Goal: Task Accomplishment & Management: Complete application form

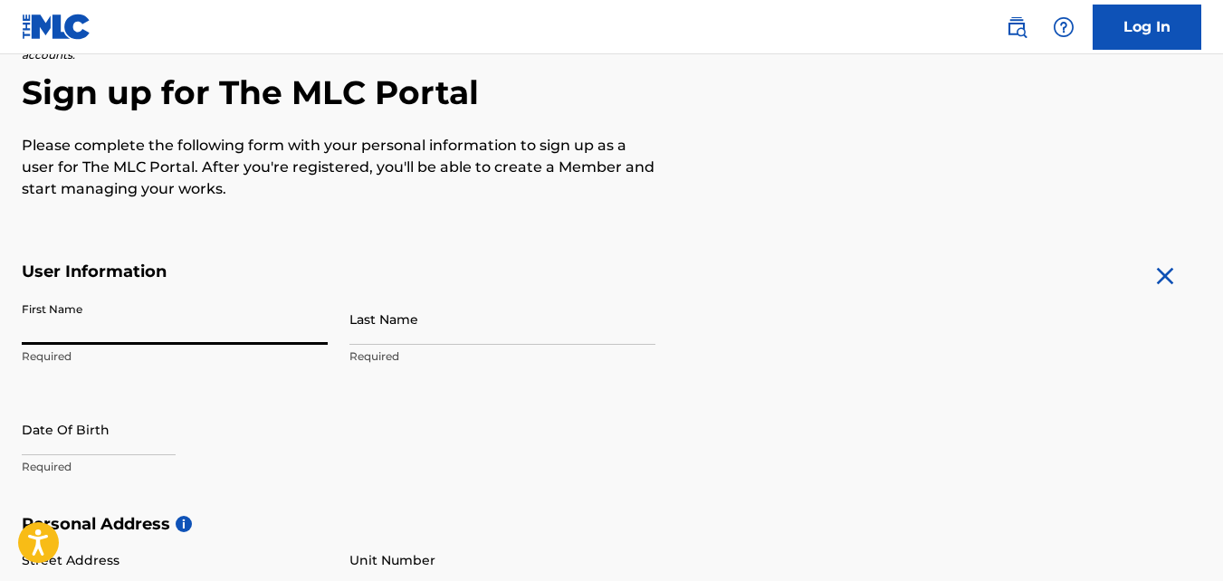
click at [130, 333] on input "First Name" at bounding box center [175, 319] width 306 height 52
type input "Kevaughn"
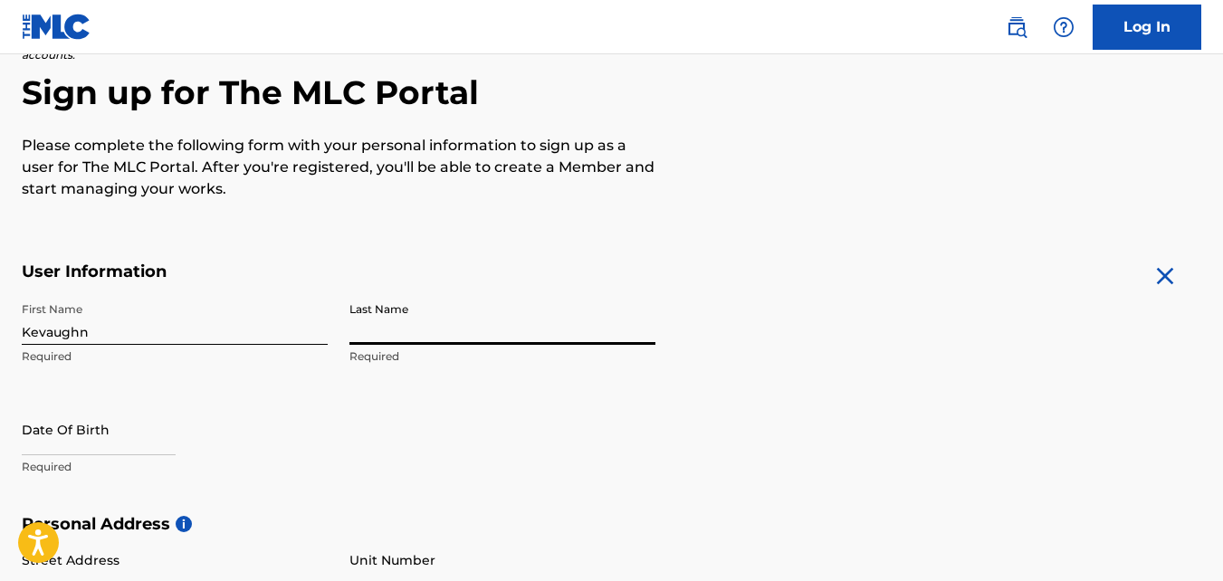
click at [386, 311] on input "Last Name" at bounding box center [502, 319] width 306 height 52
type input "Harriott"
select select "7"
select select "2025"
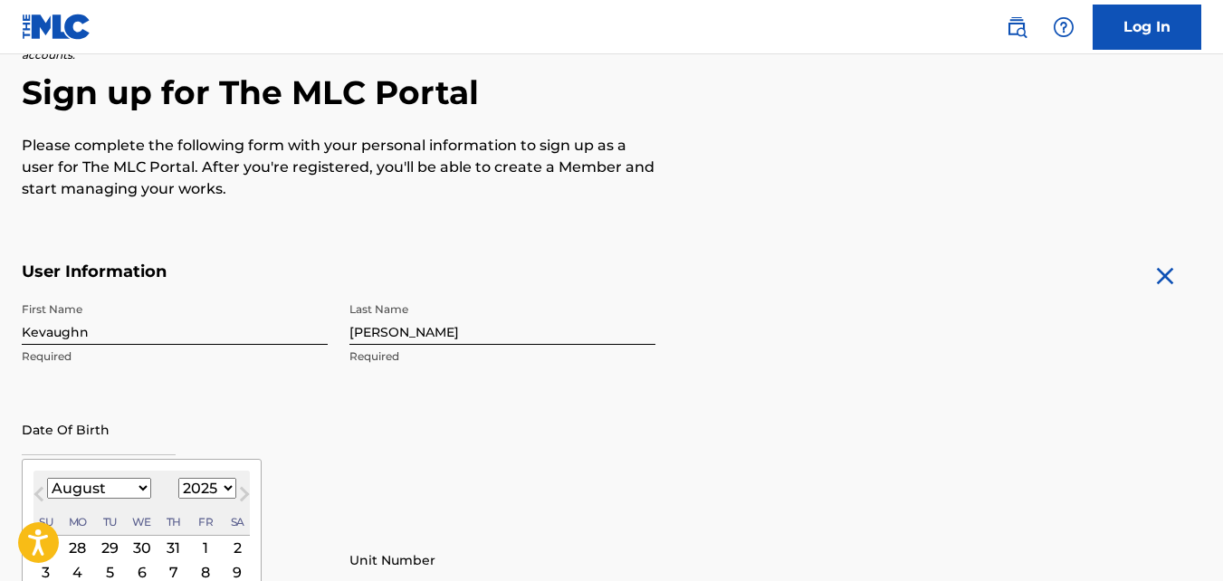
click at [129, 420] on input "text" at bounding box center [99, 430] width 154 height 52
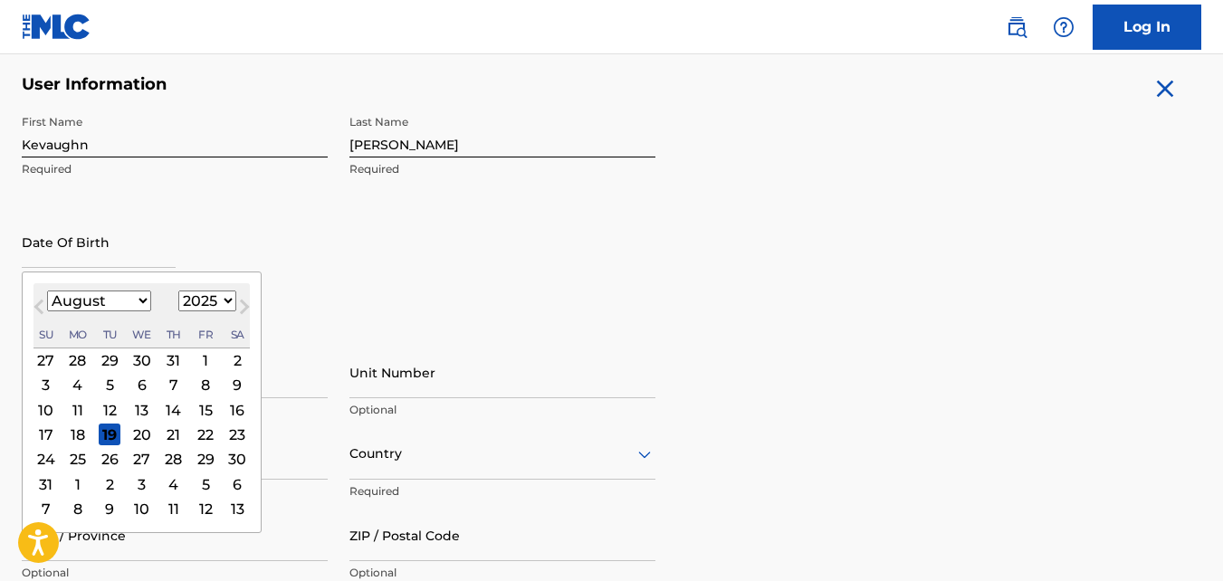
scroll to position [351, 0]
type input "november 27 2005"
select select "10"
select select "2005"
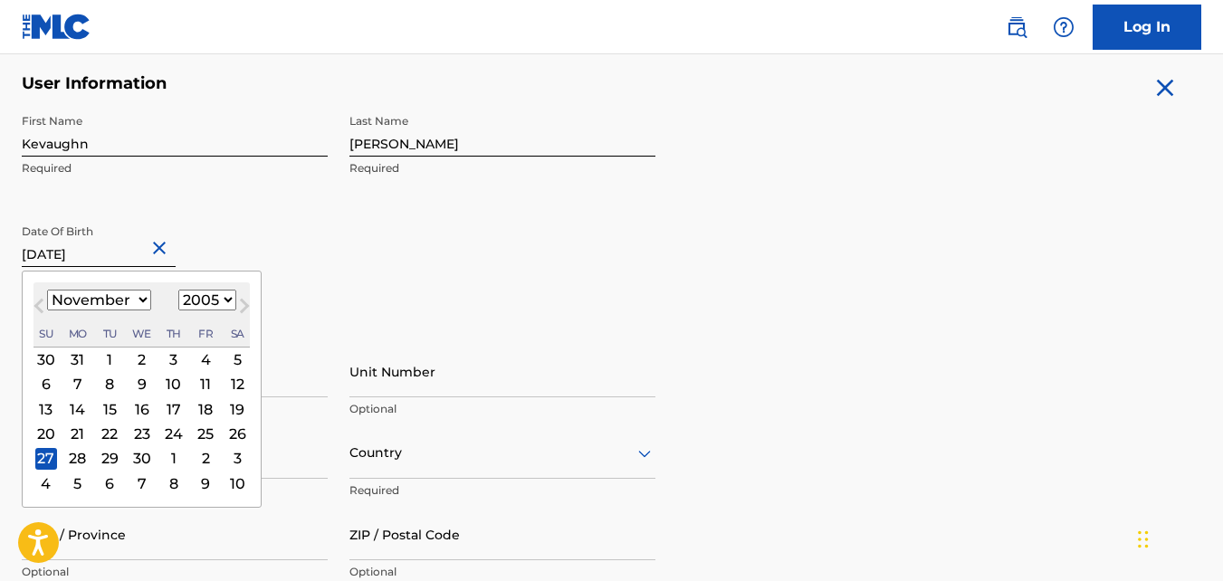
type input "November 27 2005"
click at [467, 244] on div "First Name Kevaughn Required Last Name Harriott Required Date Of Birth November…" at bounding box center [339, 215] width 634 height 221
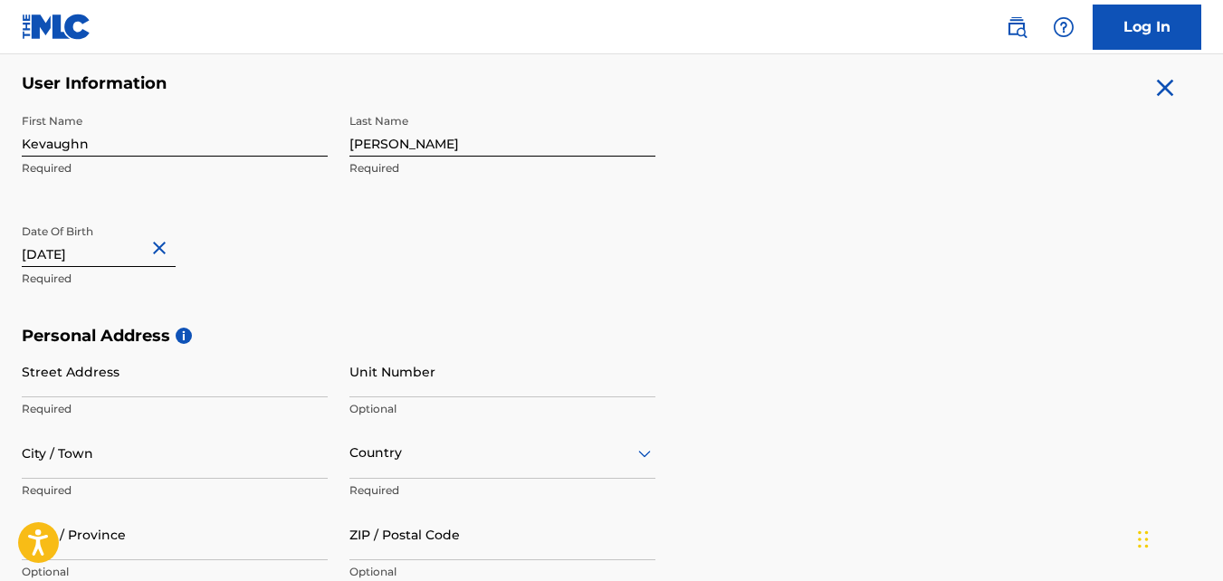
scroll to position [541, 0]
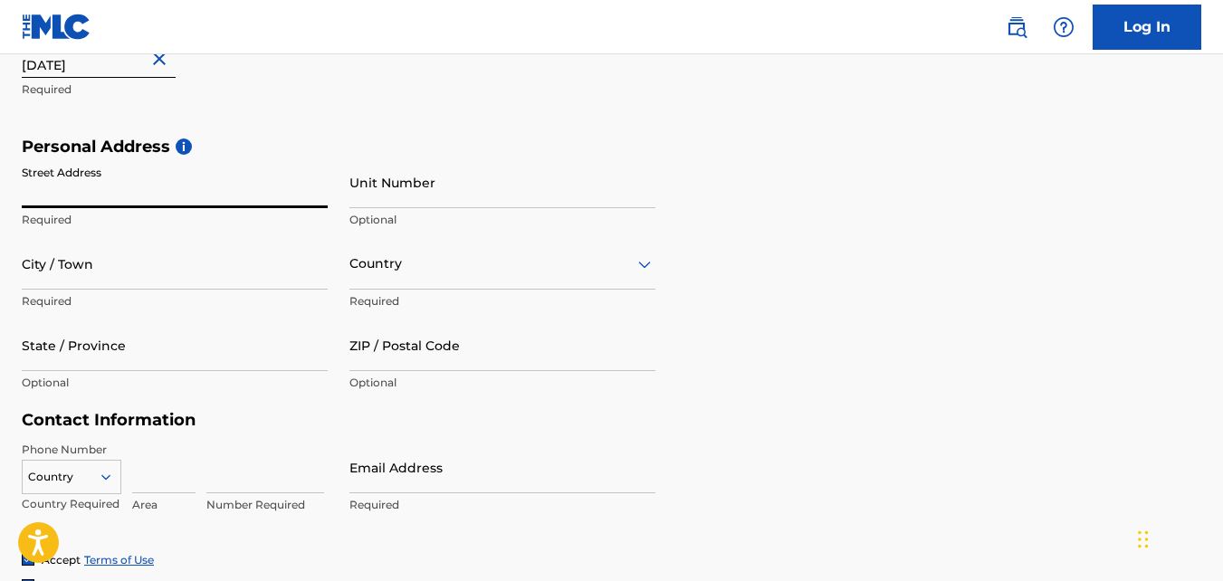
click at [202, 187] on input "Street Address" at bounding box center [175, 183] width 306 height 52
click at [893, 157] on div "Personal Address i Street Address Required Unit Number Optional City / Town Req…" at bounding box center [612, 274] width 1180 height 274
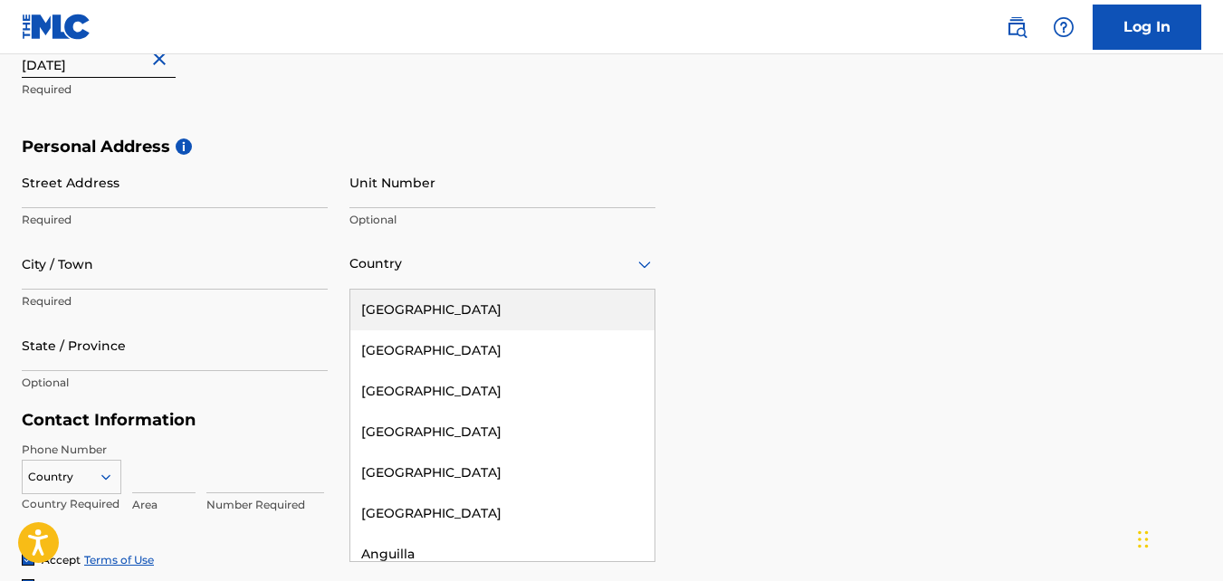
click at [636, 254] on icon at bounding box center [645, 265] width 22 height 22
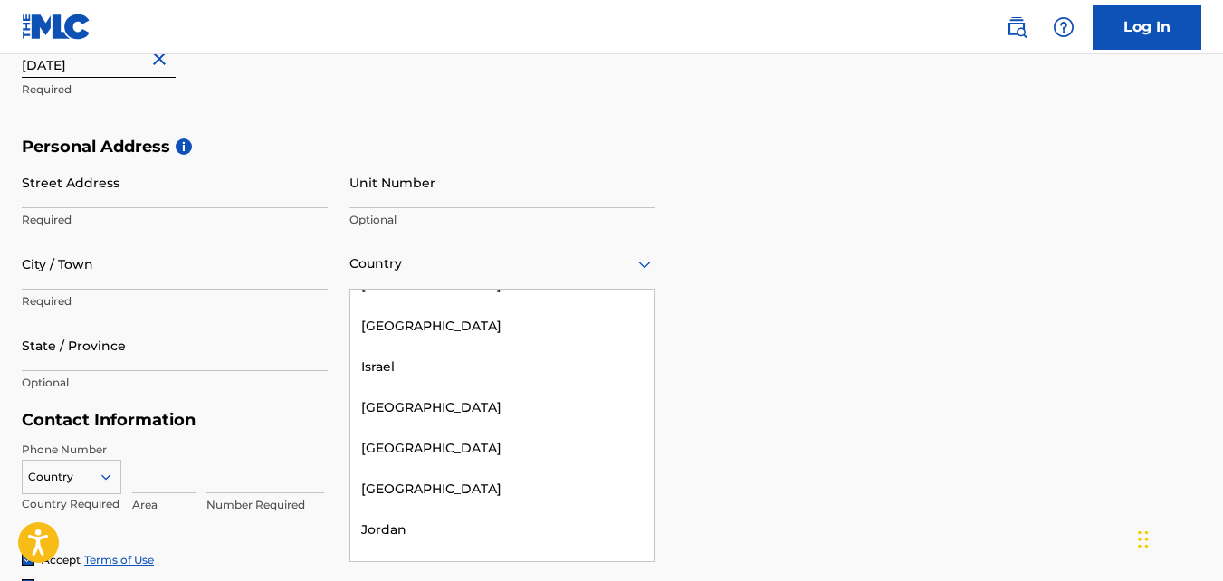
scroll to position [3841, 0]
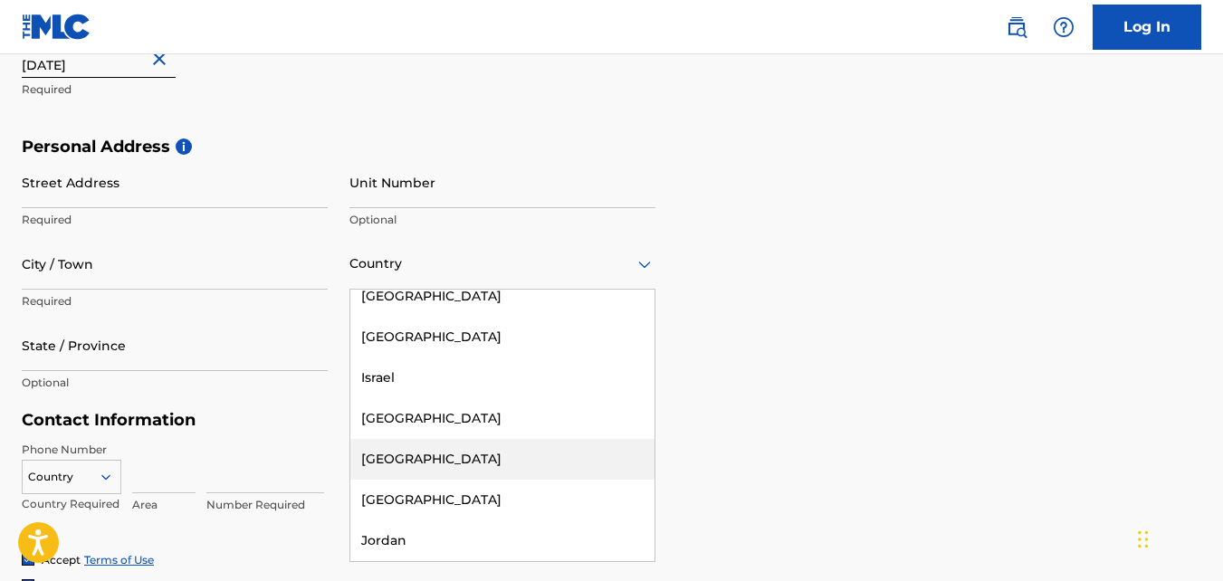
click at [410, 439] on div "[GEOGRAPHIC_DATA]" at bounding box center [502, 459] width 304 height 41
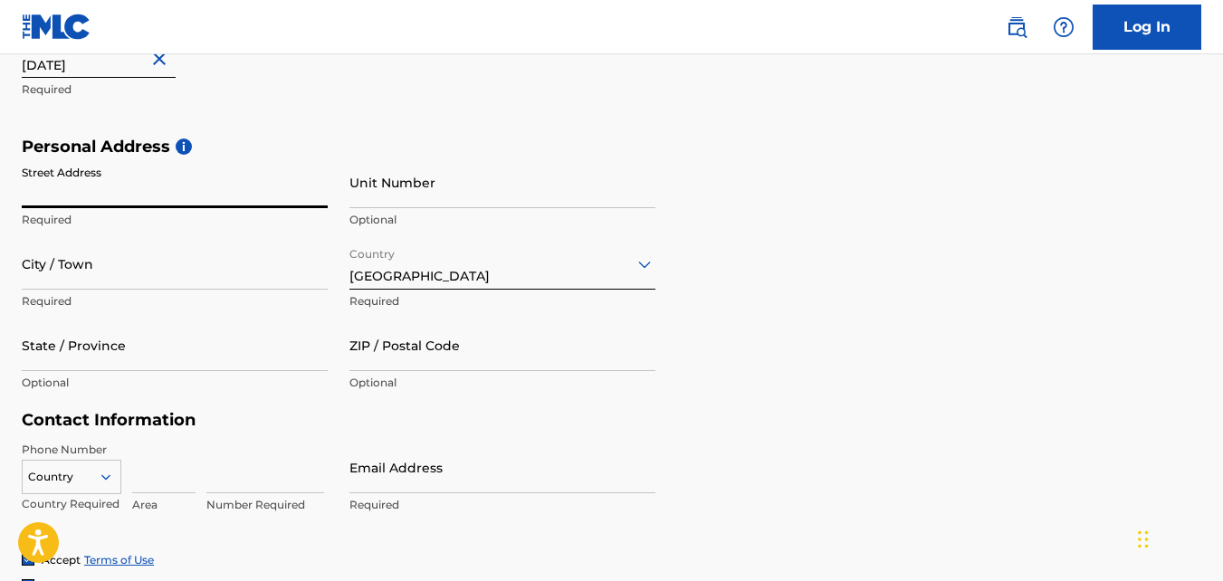
click at [74, 175] on input "Street Address" at bounding box center [175, 183] width 306 height 52
type input "[STREET_ADDRESS]"
type input "Marshalls Pen"
type input "[GEOGRAPHIC_DATA]"
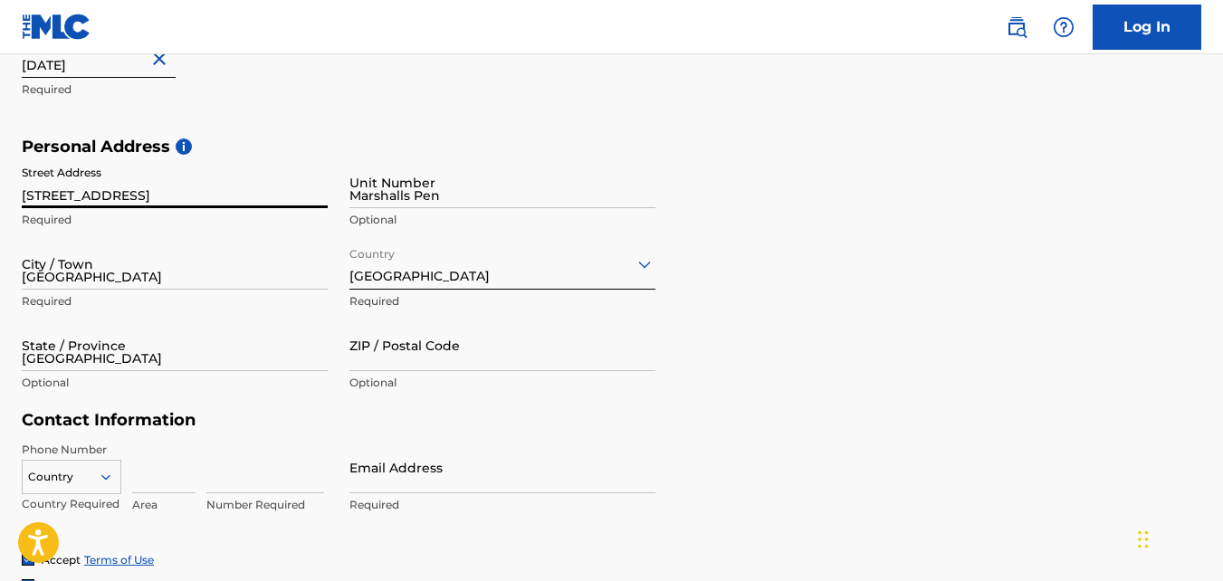
type input "jmdmr17"
type input "876"
type input "3942698"
type input "[EMAIL_ADDRESS][DOMAIN_NAME]"
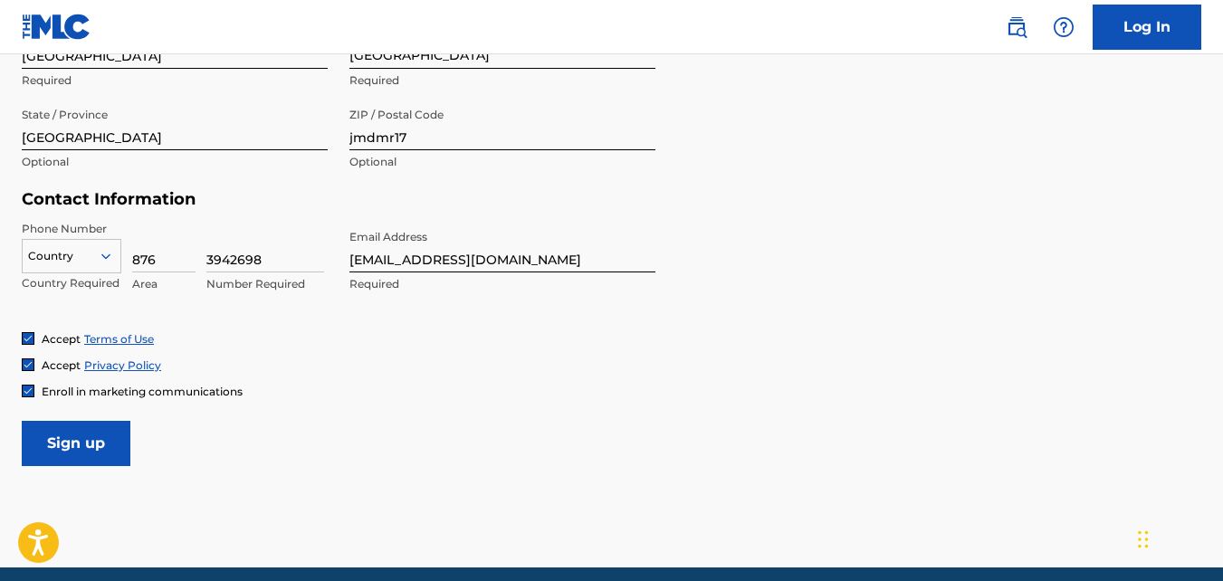
scroll to position [764, 0]
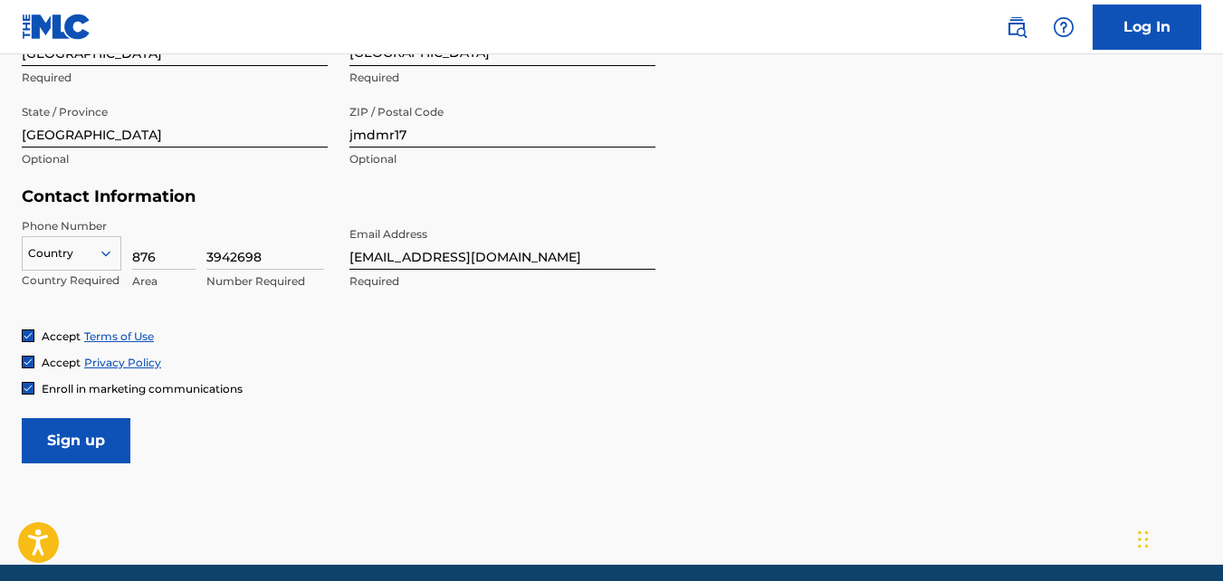
click at [87, 434] on input "Sign up" at bounding box center [76, 440] width 109 height 45
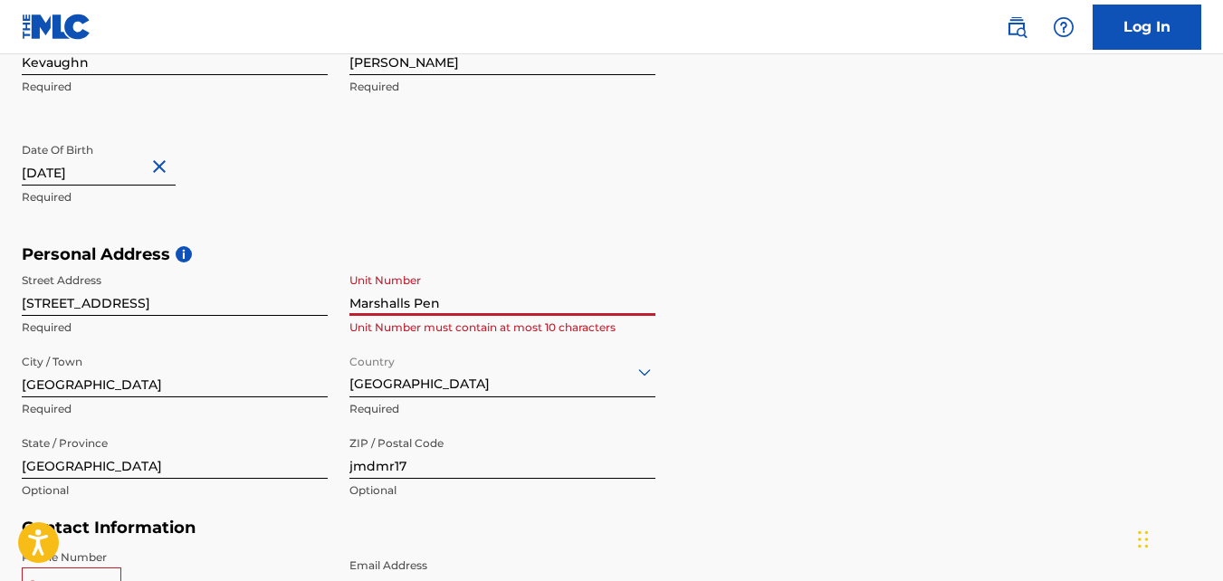
click at [448, 311] on input "Marshalls Pen" at bounding box center [502, 290] width 306 height 52
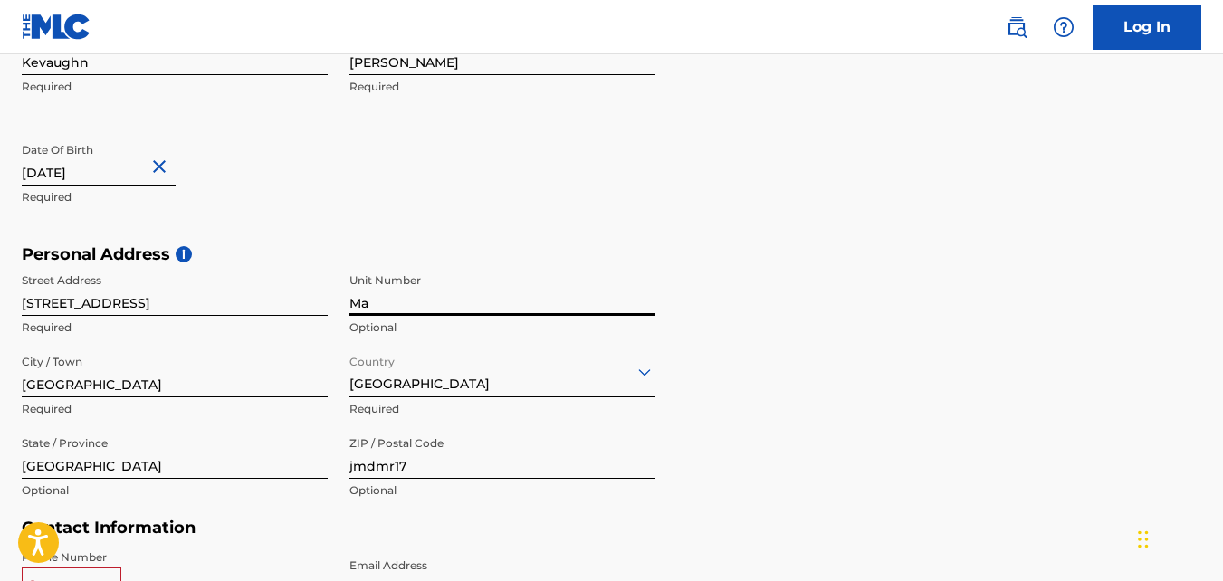
type input "M"
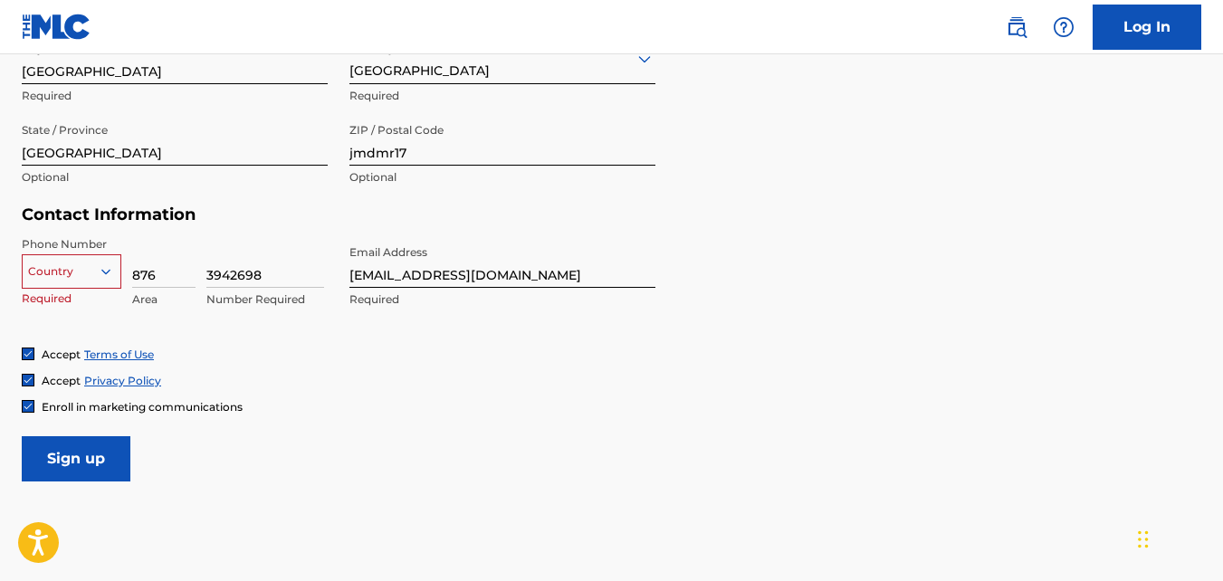
scroll to position [750, 0]
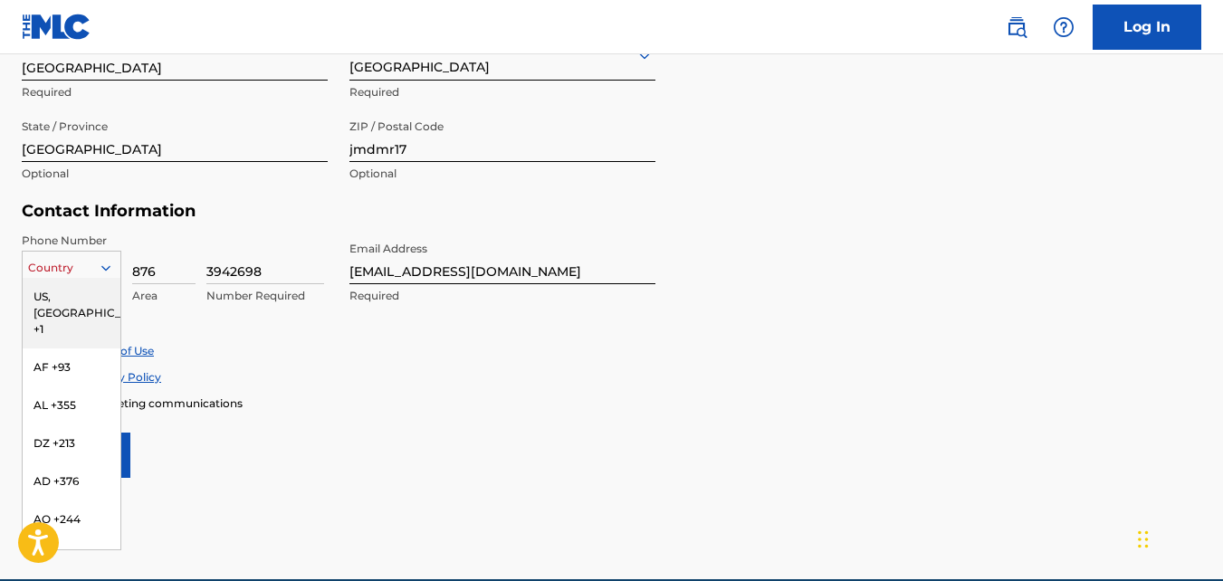
click at [87, 278] on div "216 results available. Use Up and Down to choose options, press Enter to select…" at bounding box center [72, 264] width 100 height 27
click at [57, 358] on div "JM +1876" at bounding box center [72, 369] width 98 height 38
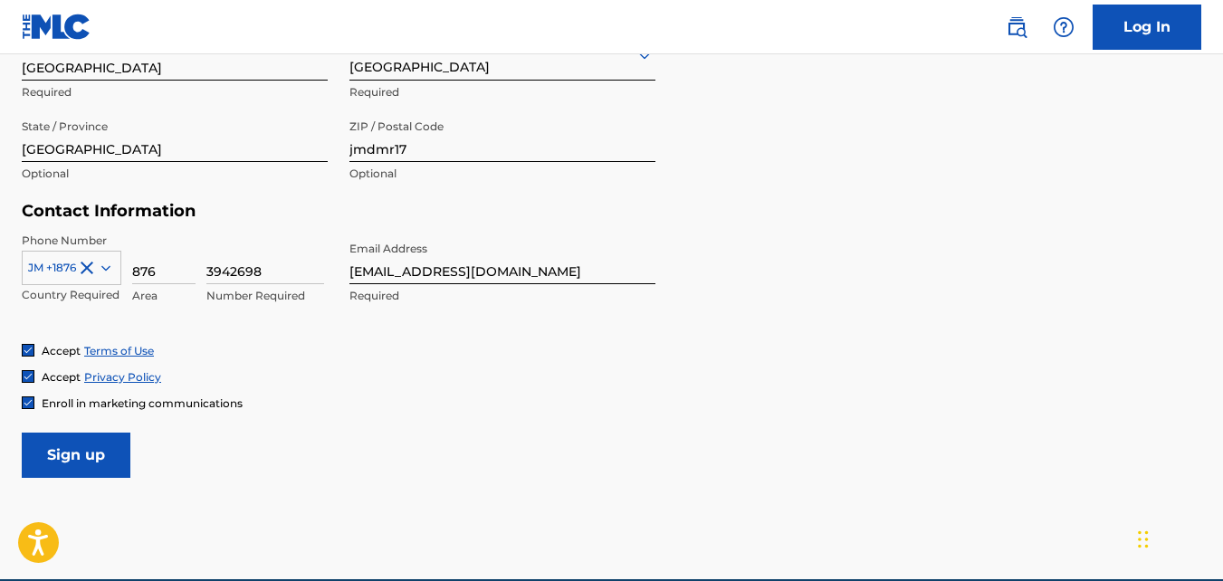
click at [66, 439] on input "Sign up" at bounding box center [76, 455] width 109 height 45
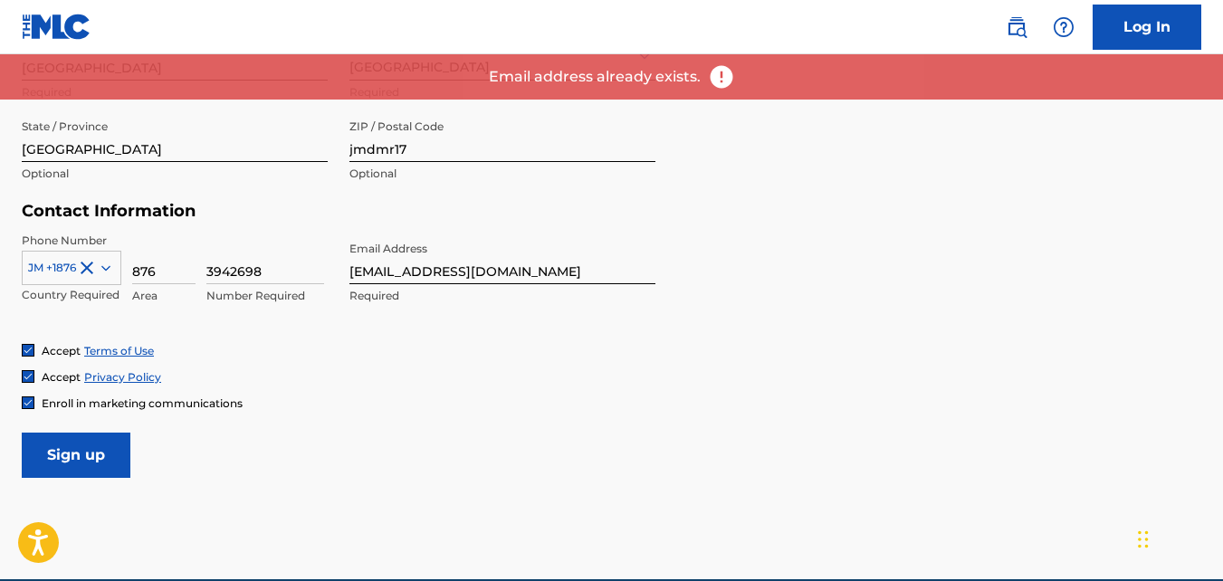
click at [1125, 20] on link "Log In" at bounding box center [1147, 27] width 109 height 45
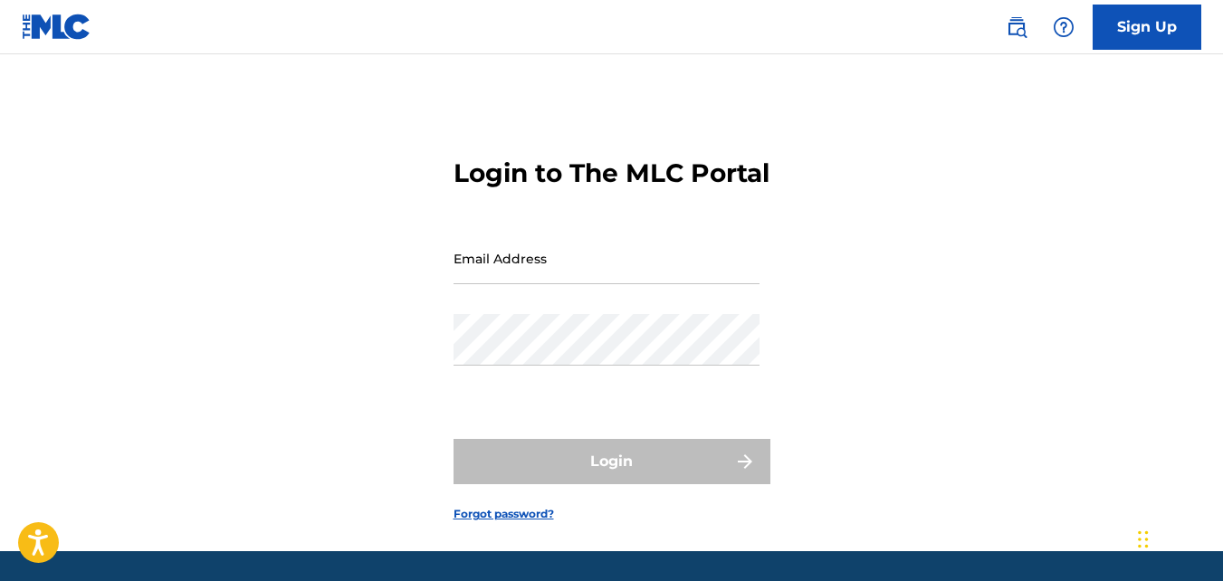
click at [619, 277] on input "Email Address" at bounding box center [607, 259] width 306 height 52
type input "[EMAIL_ADDRESS][DOMAIN_NAME]"
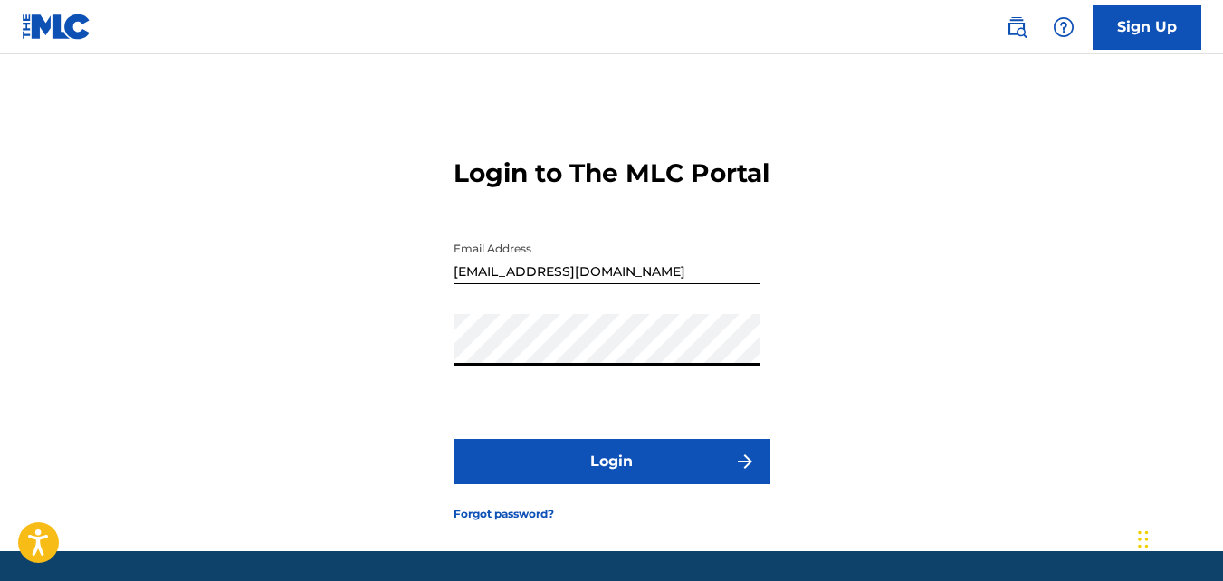
click at [454, 439] on button "Login" at bounding box center [612, 461] width 317 height 45
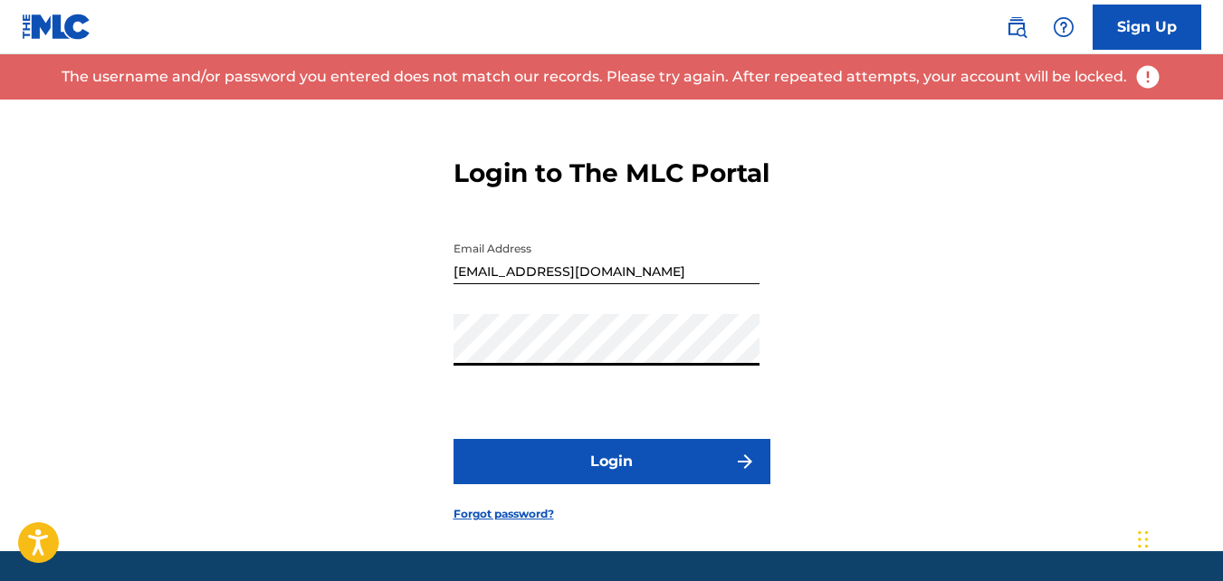
click at [454, 439] on button "Login" at bounding box center [612, 461] width 317 height 45
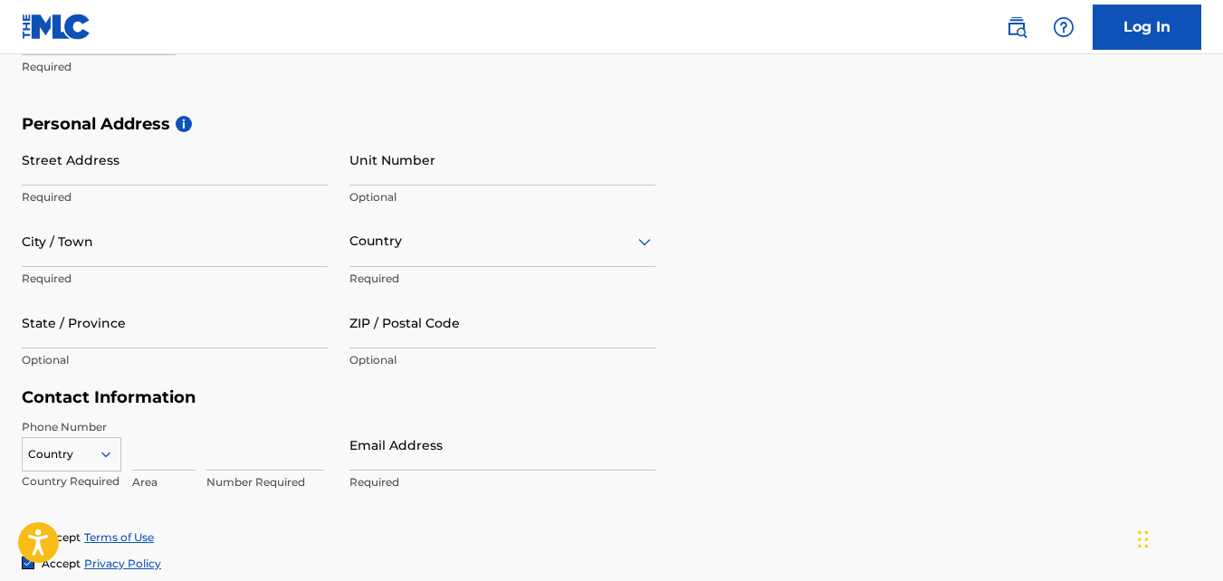
scroll to position [562, 0]
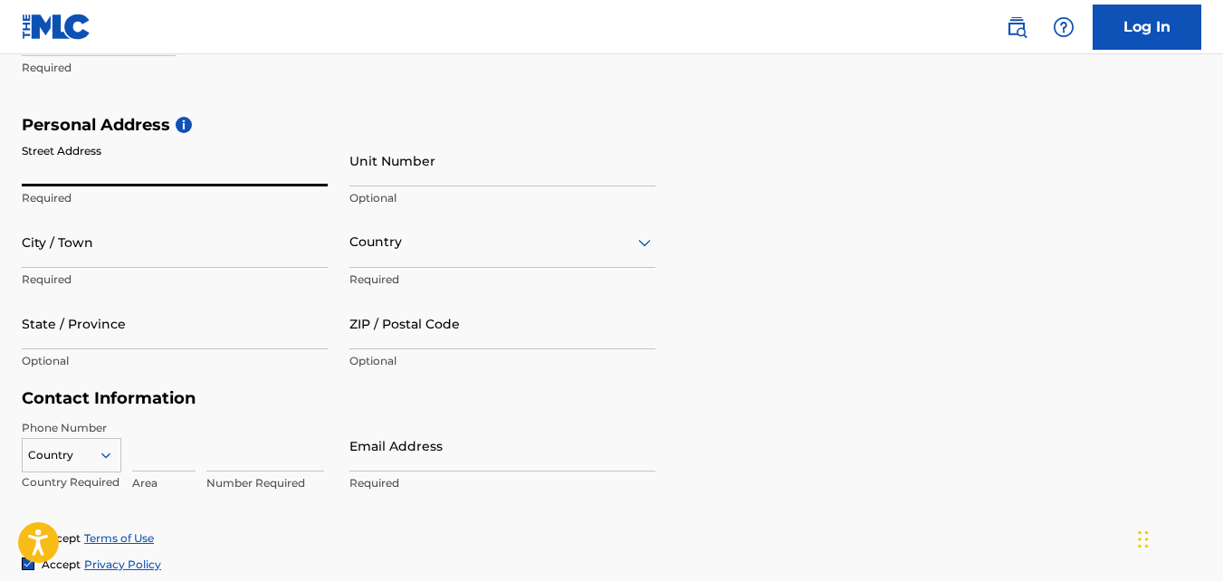
click at [173, 173] on input "Street Address" at bounding box center [175, 161] width 306 height 52
type input "[STREET_ADDRESS]"
type input "Kevaughn"
type input "[PERSON_NAME]"
type input "November 27 2005"
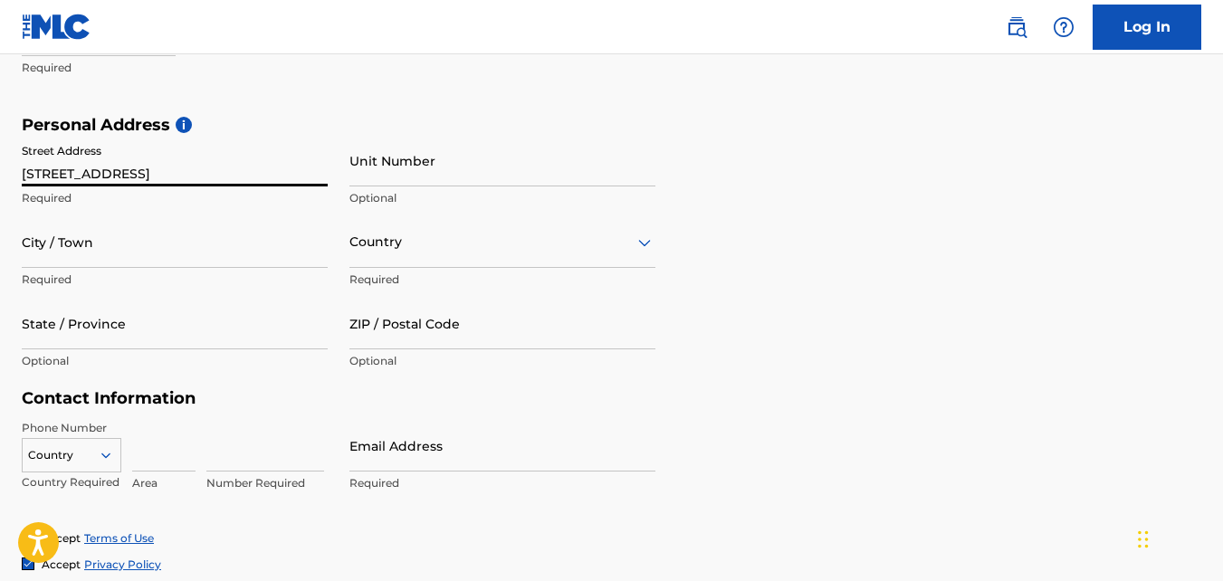
type input "Marshalls Pen"
type input "[GEOGRAPHIC_DATA]"
type input "jmdmr17"
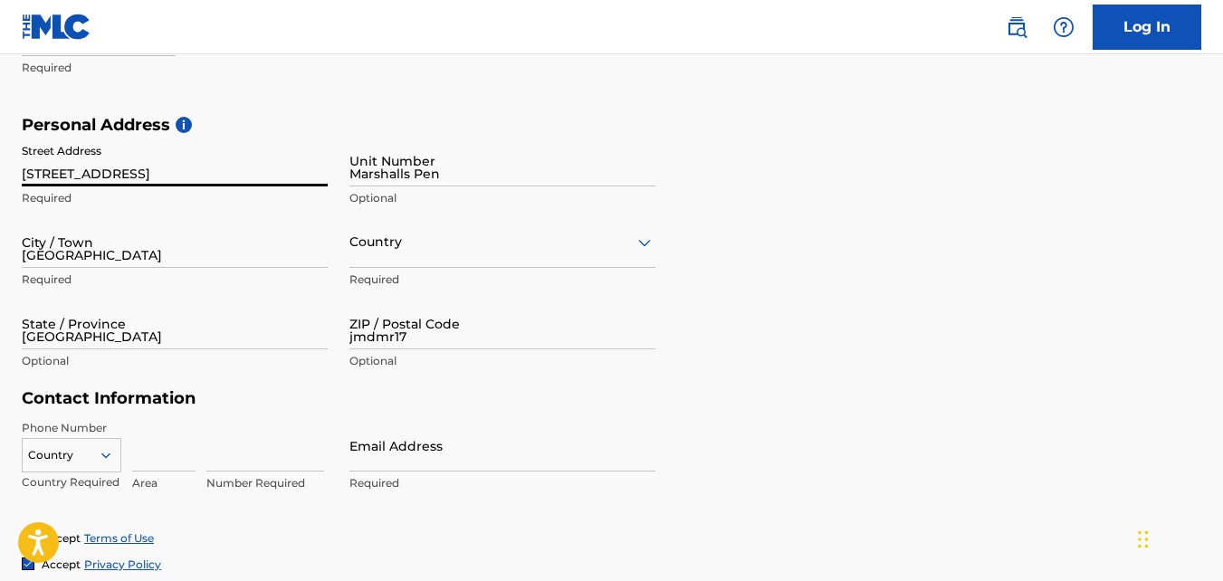
type input "876"
type input "3942698"
type input "[EMAIL_ADDRESS][DOMAIN_NAME]"
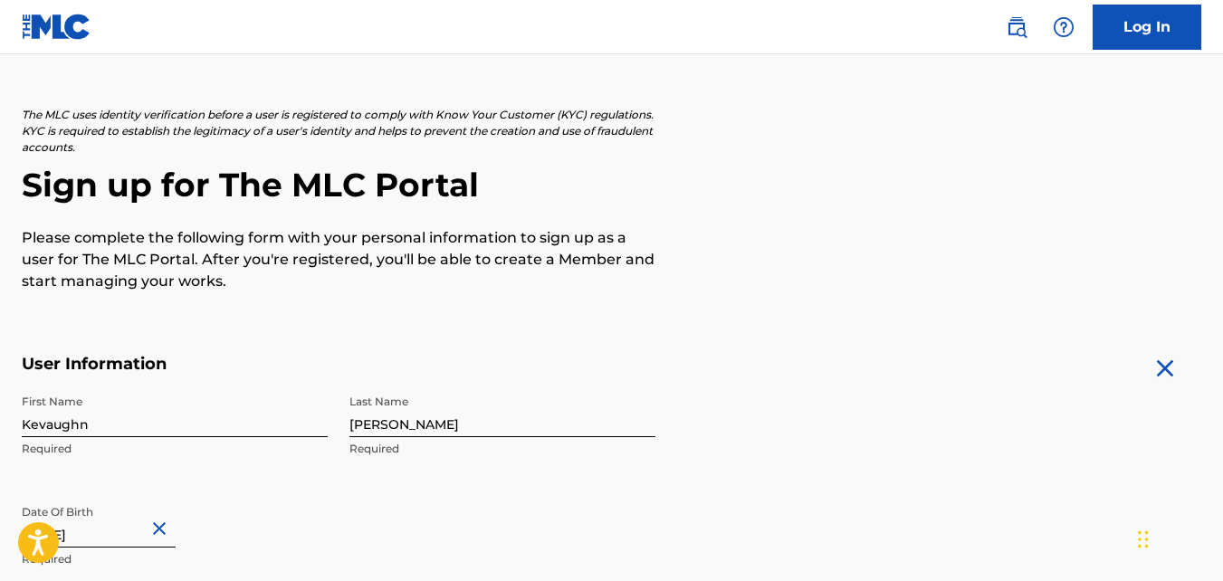
scroll to position [0, 0]
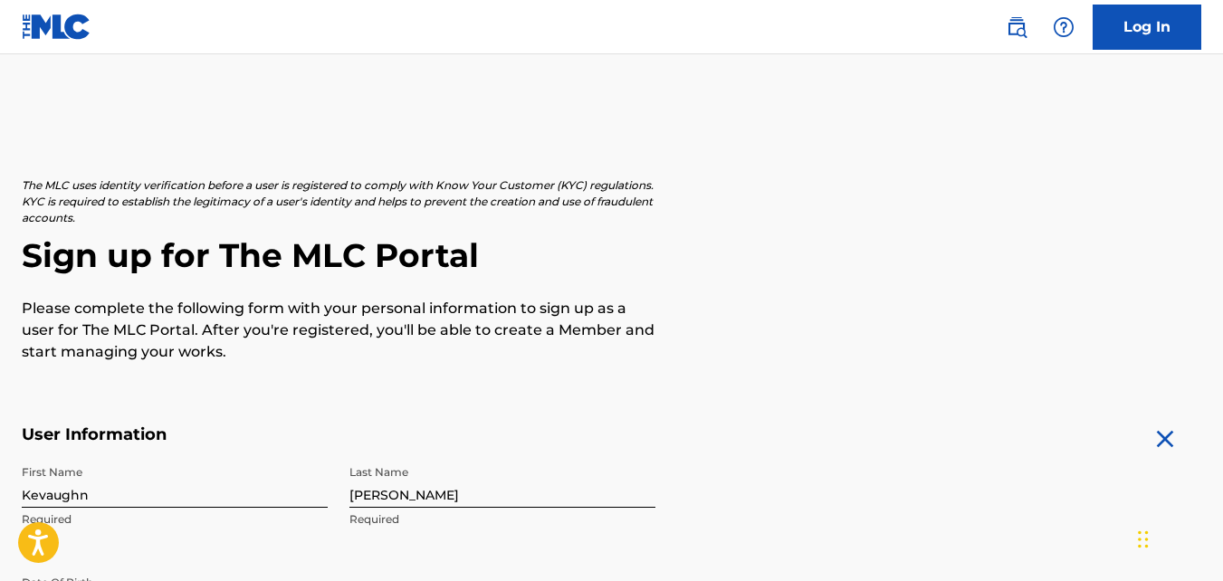
click at [1143, 12] on link "Log In" at bounding box center [1147, 27] width 109 height 45
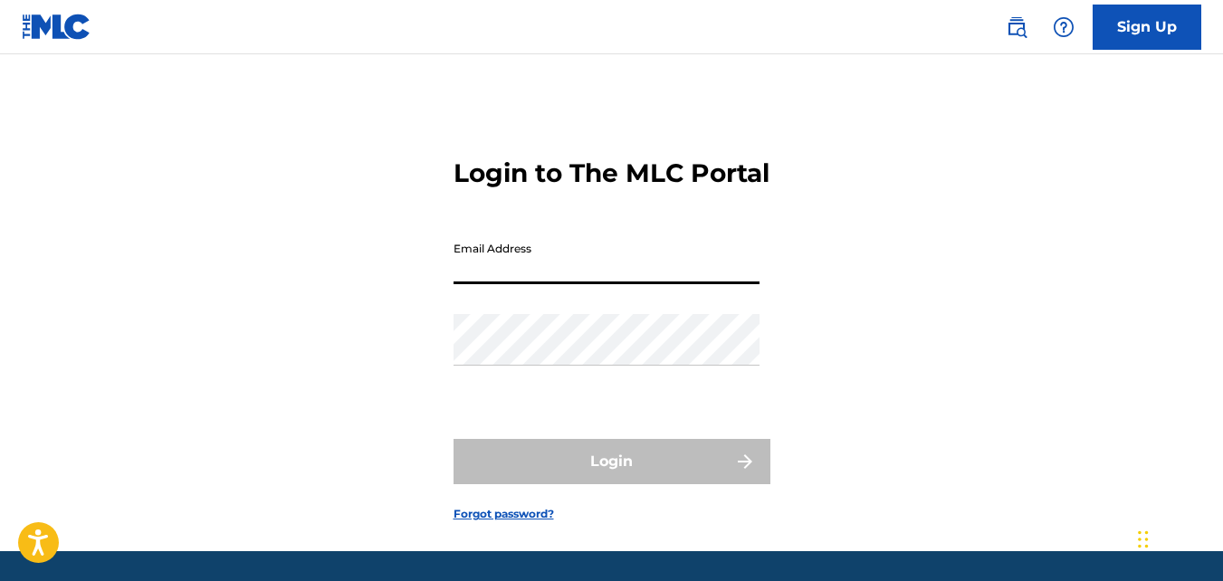
click at [531, 284] on input "Email Address" at bounding box center [607, 259] width 306 height 52
click at [541, 284] on input "Email Address" at bounding box center [607, 259] width 306 height 52
type input "[EMAIL_ADDRESS][DOMAIN_NAME]"
click at [476, 522] on link "Forgot password?" at bounding box center [504, 514] width 100 height 16
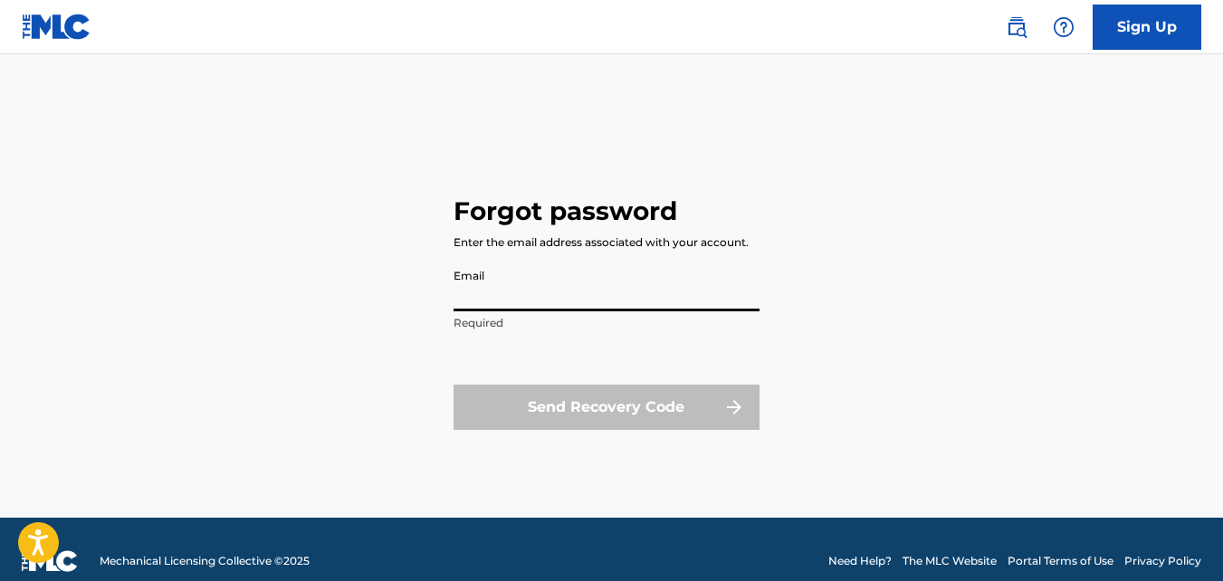
click at [518, 295] on input "Email" at bounding box center [607, 286] width 306 height 52
type input "[EMAIL_ADDRESS][DOMAIN_NAME]"
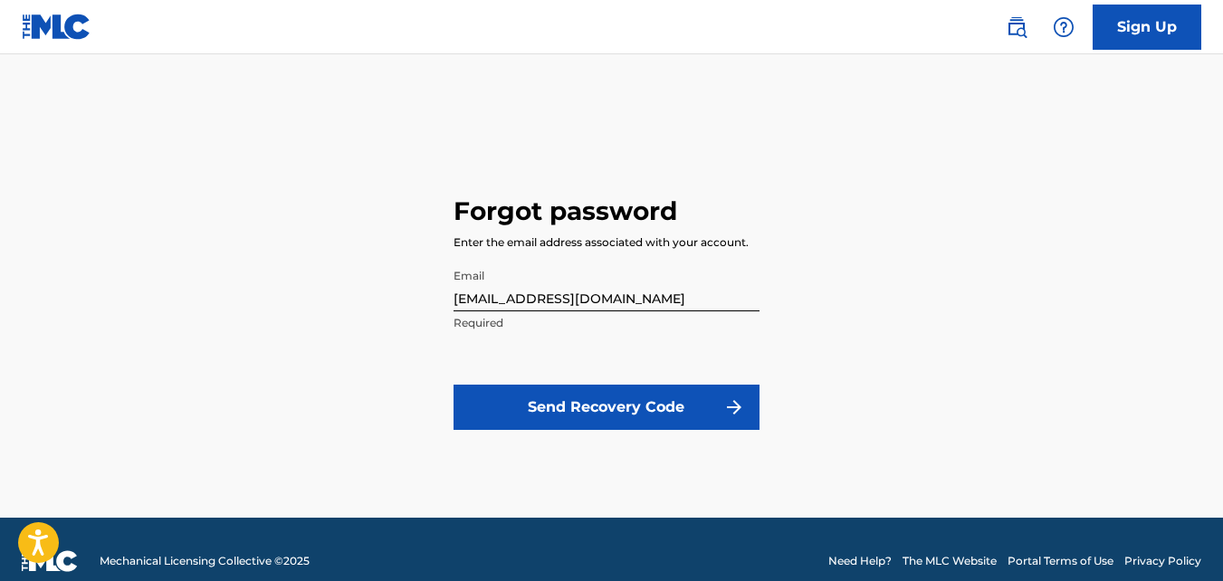
click at [605, 407] on button "Send Recovery Code" at bounding box center [607, 407] width 306 height 45
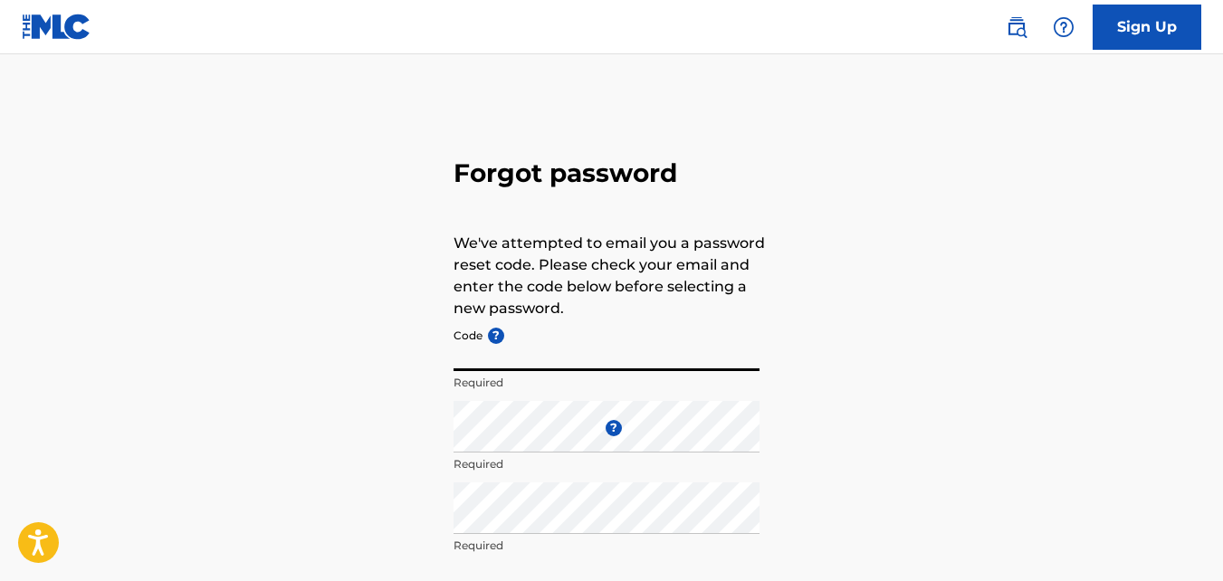
click at [541, 340] on input "Code ?" at bounding box center [607, 346] width 306 height 52
type input "FP_81c0e7db8a1812s62d683c7"
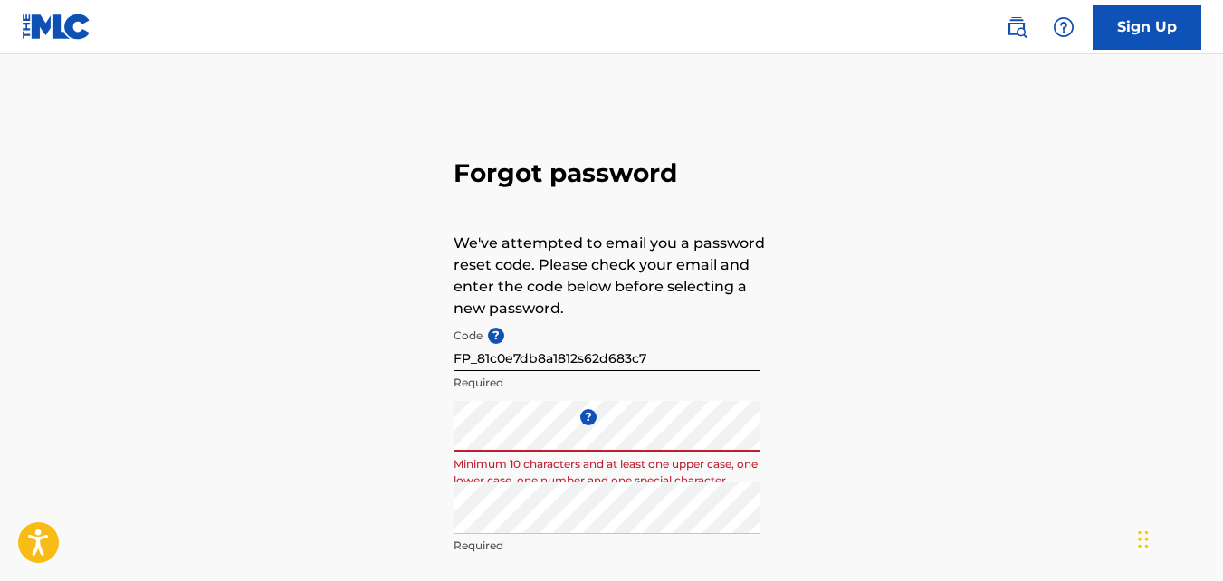
scroll to position [209, 0]
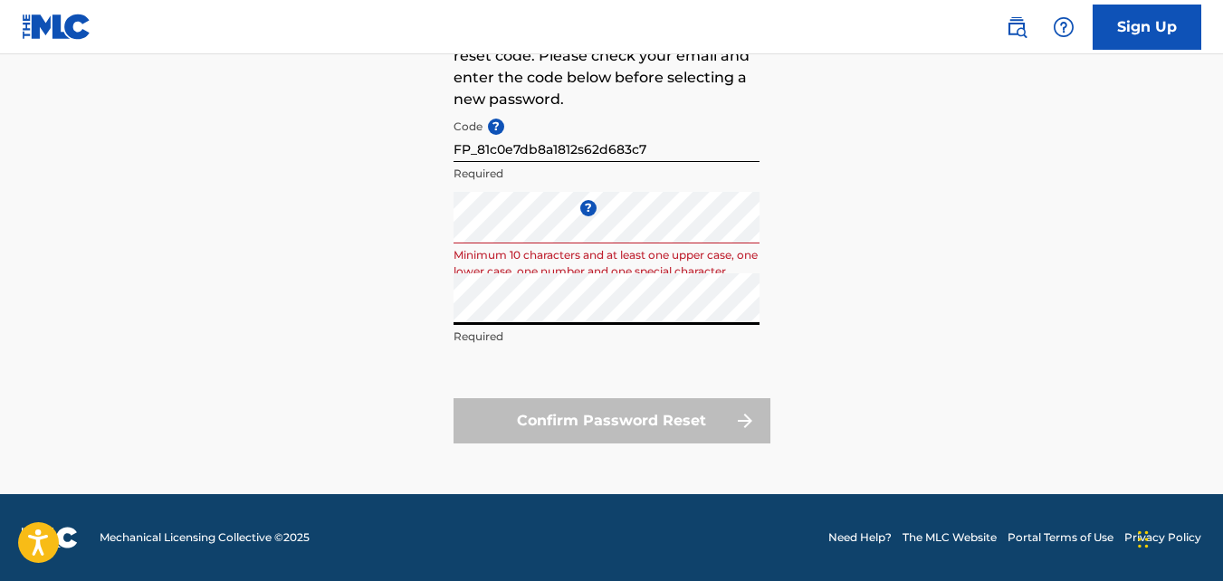
click at [515, 245] on div "Enter a new password ? Minimum 10 characters and at least one upper case, one l…" at bounding box center [607, 232] width 306 height 81
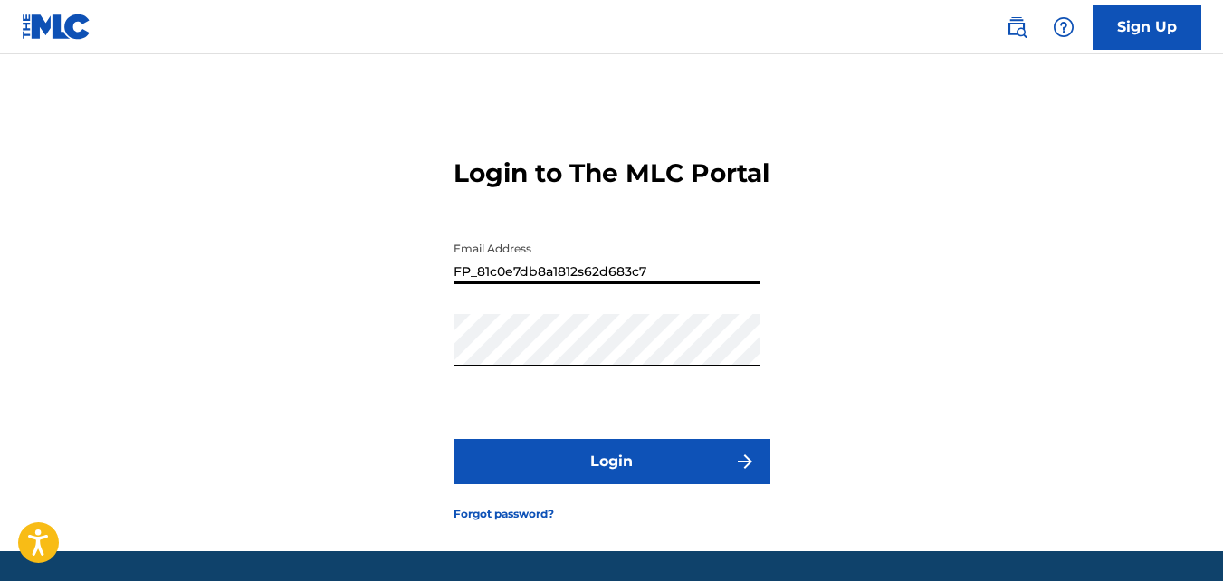
click at [642, 284] on input "FP_81c0e7db8a1812s62d683c7" at bounding box center [607, 259] width 306 height 52
drag, startPoint x: 642, startPoint y: 307, endPoint x: 148, endPoint y: 427, distance: 508.8
click at [148, 427] on div "Login to The MLC Portal Email Address FP_81c0e7db8a1812s62d683c7 Password Login…" at bounding box center [611, 326] width 1223 height 452
type input "[EMAIL_ADDRESS][DOMAIN_NAME]"
click at [454, 439] on button "Login" at bounding box center [612, 461] width 317 height 45
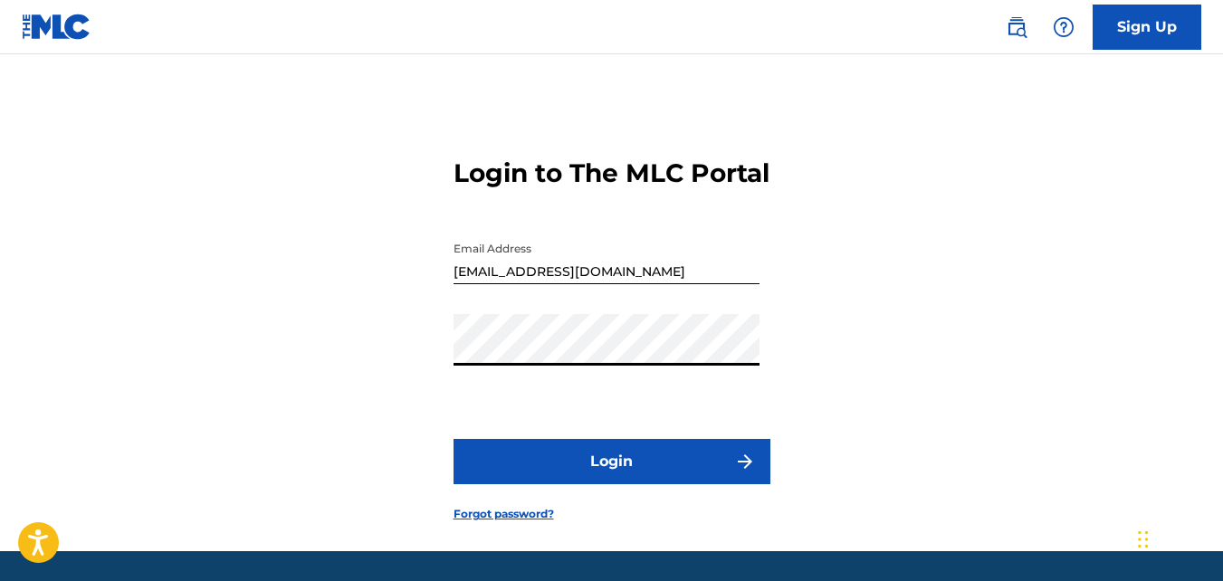
click at [454, 439] on button "Login" at bounding box center [612, 461] width 317 height 45
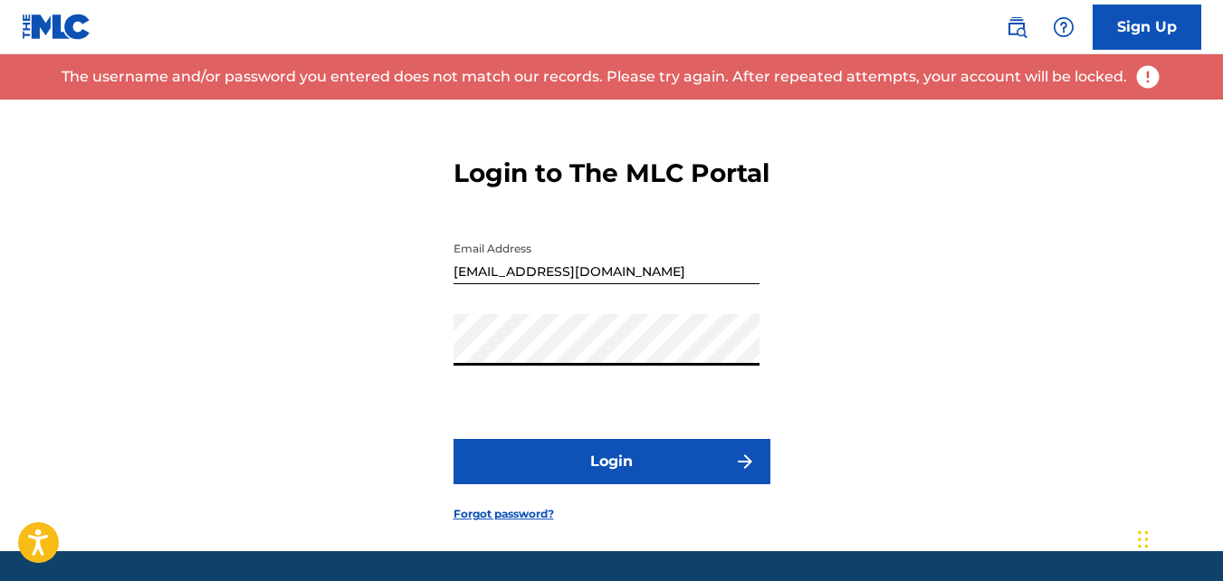
scroll to position [89, 0]
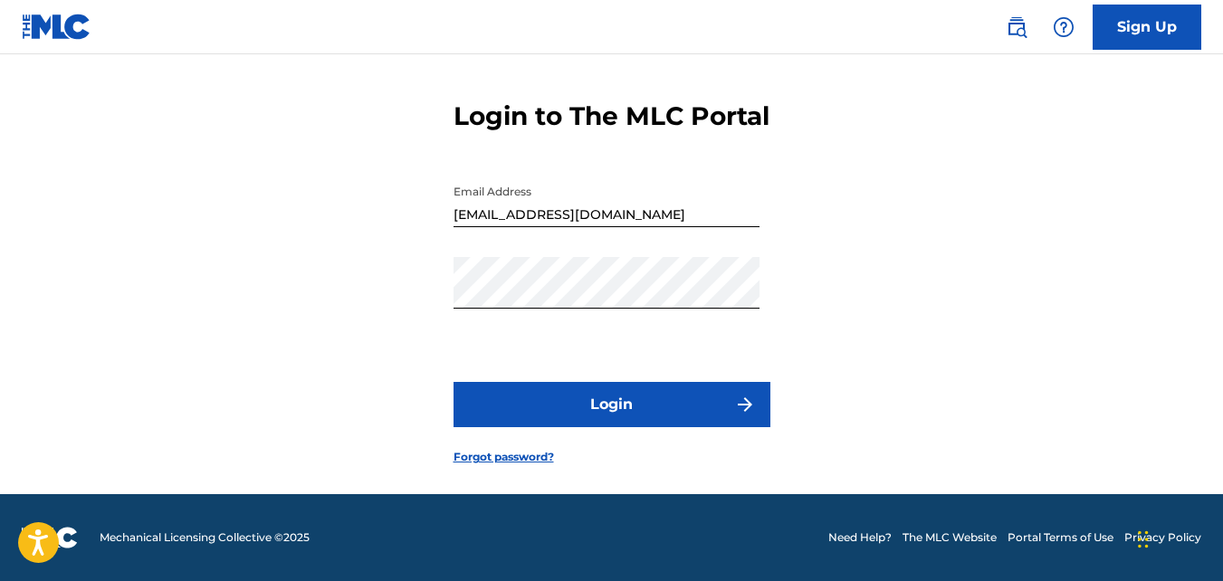
click at [507, 461] on link "Forgot password?" at bounding box center [504, 457] width 100 height 16
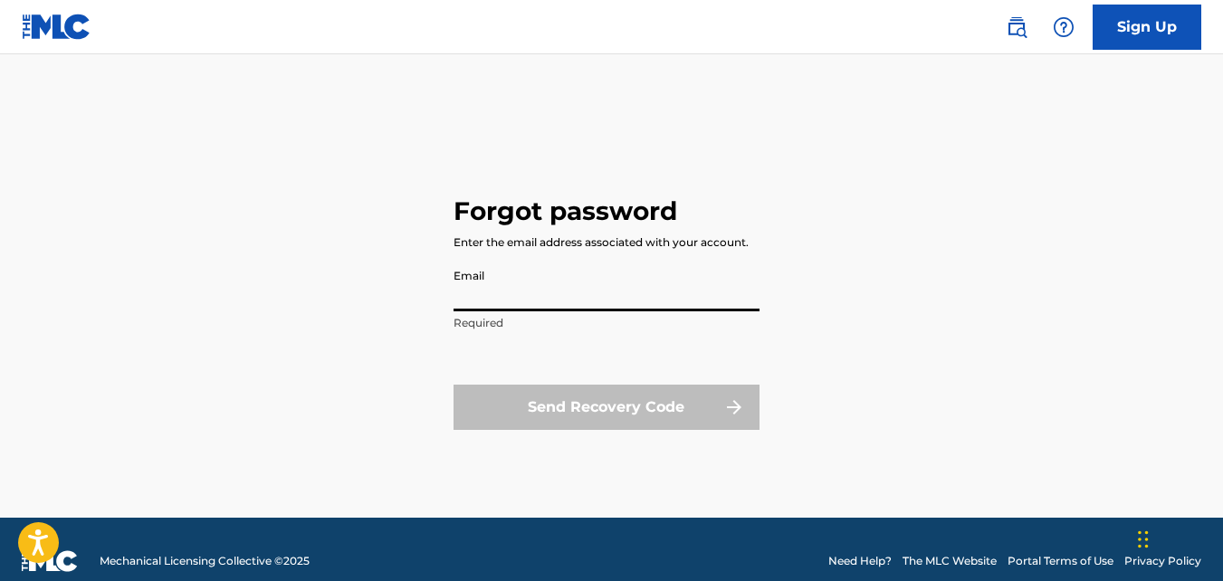
click at [592, 306] on input "Email" at bounding box center [607, 286] width 306 height 52
type input "[EMAIL_ADDRESS][DOMAIN_NAME]"
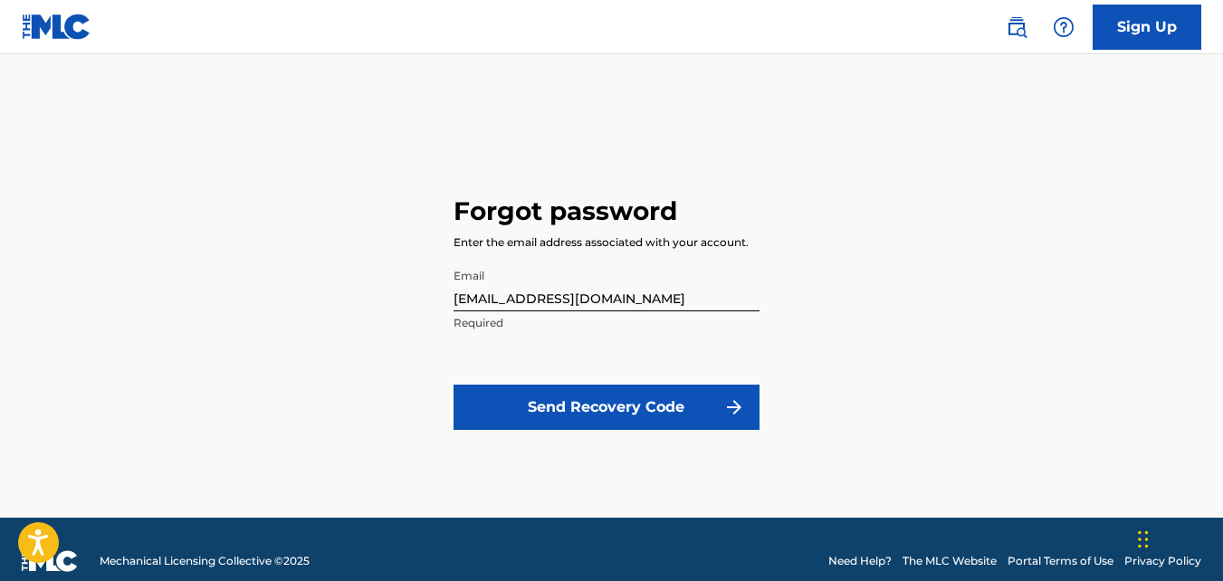
click at [540, 403] on button "Send Recovery Code" at bounding box center [607, 407] width 306 height 45
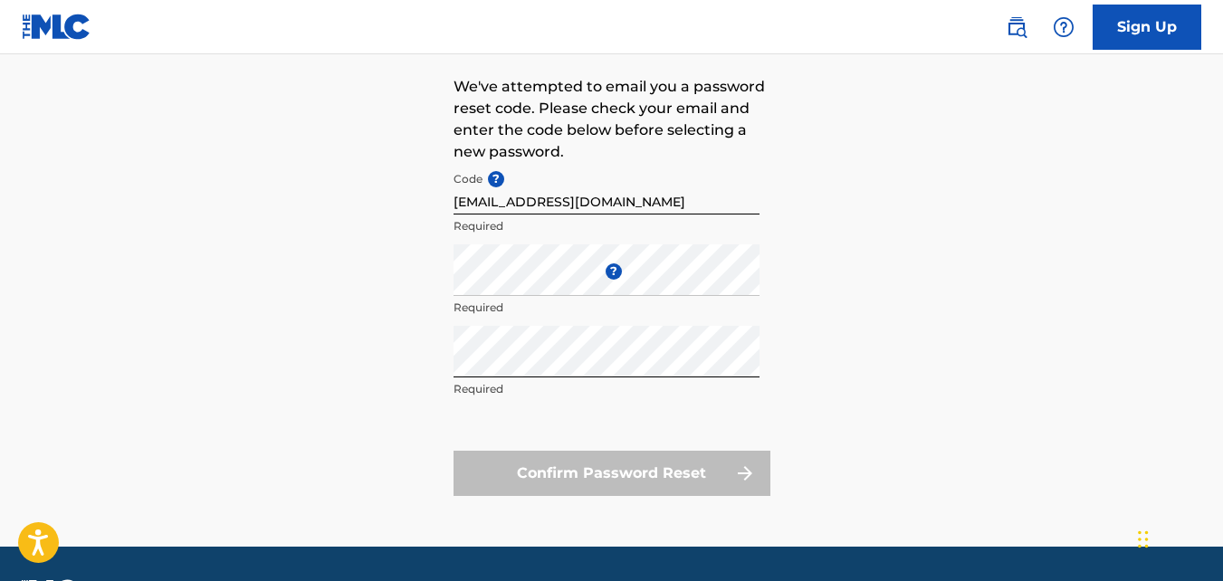
scroll to position [168, 0]
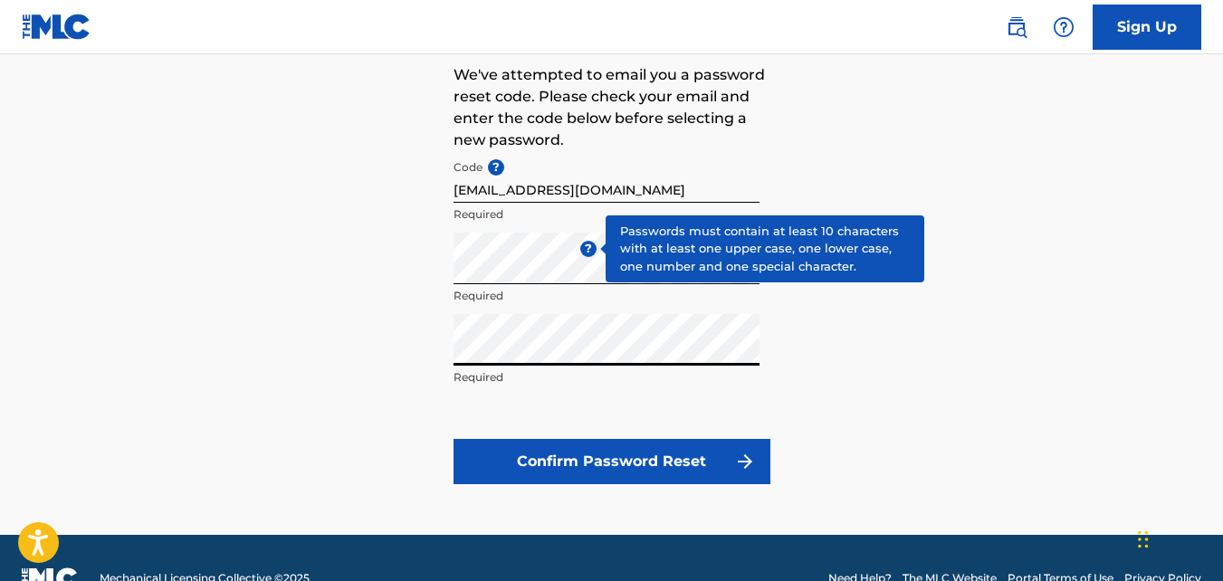
click at [428, 327] on div "Forgot password We've attempted to email you a password reset code. Please chec…" at bounding box center [611, 233] width 1223 height 604
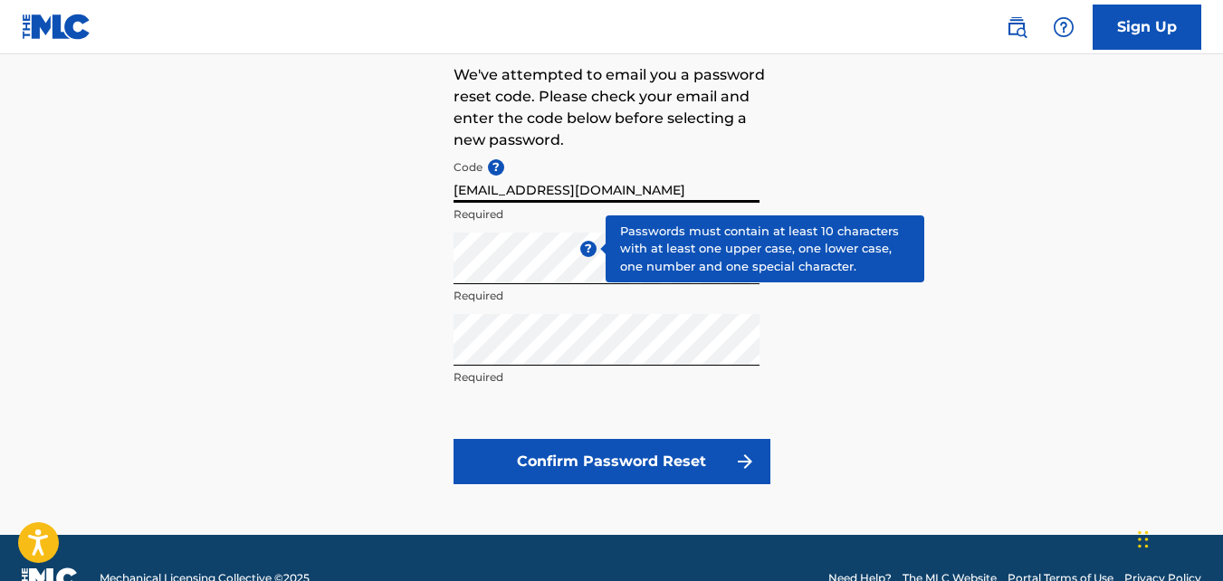
click at [640, 191] on input "[EMAIL_ADDRESS][DOMAIN_NAME]" at bounding box center [607, 177] width 306 height 52
drag, startPoint x: 640, startPoint y: 191, endPoint x: 352, endPoint y: 196, distance: 287.9
click at [352, 196] on div "Forgot password We've attempted to email you a password reset code. Please chec…" at bounding box center [611, 233] width 1223 height 604
type input "FP_433dc4763924173ad8337137bc03"
click at [617, 464] on button "Confirm Password Reset" at bounding box center [612, 461] width 317 height 45
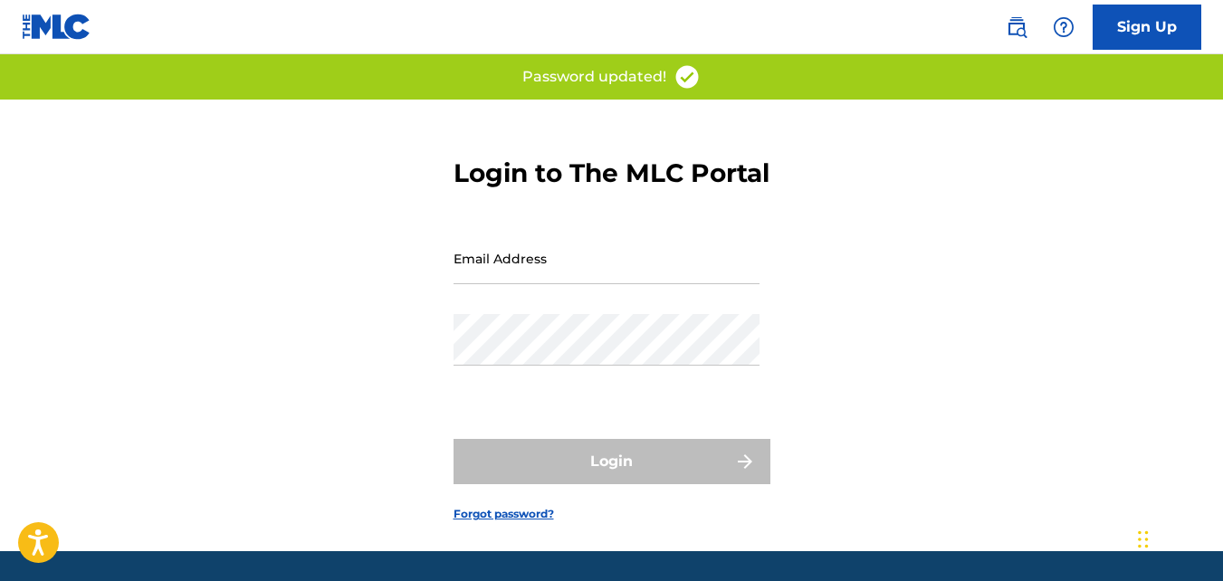
type input "[EMAIL_ADDRESS][DOMAIN_NAME]"
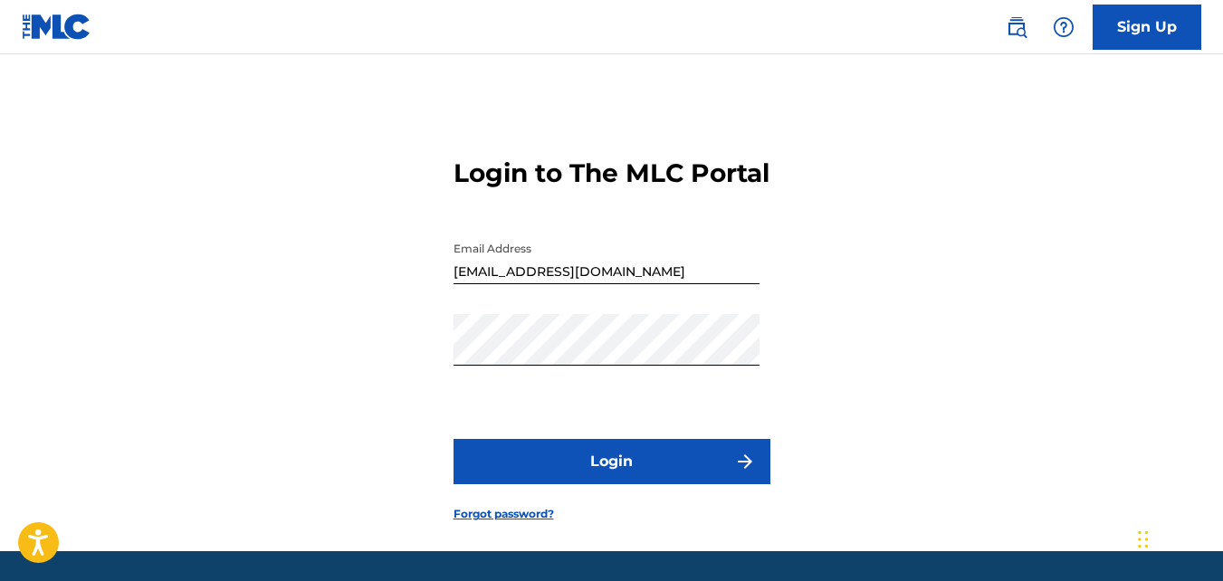
click at [646, 473] on button "Login" at bounding box center [612, 461] width 317 height 45
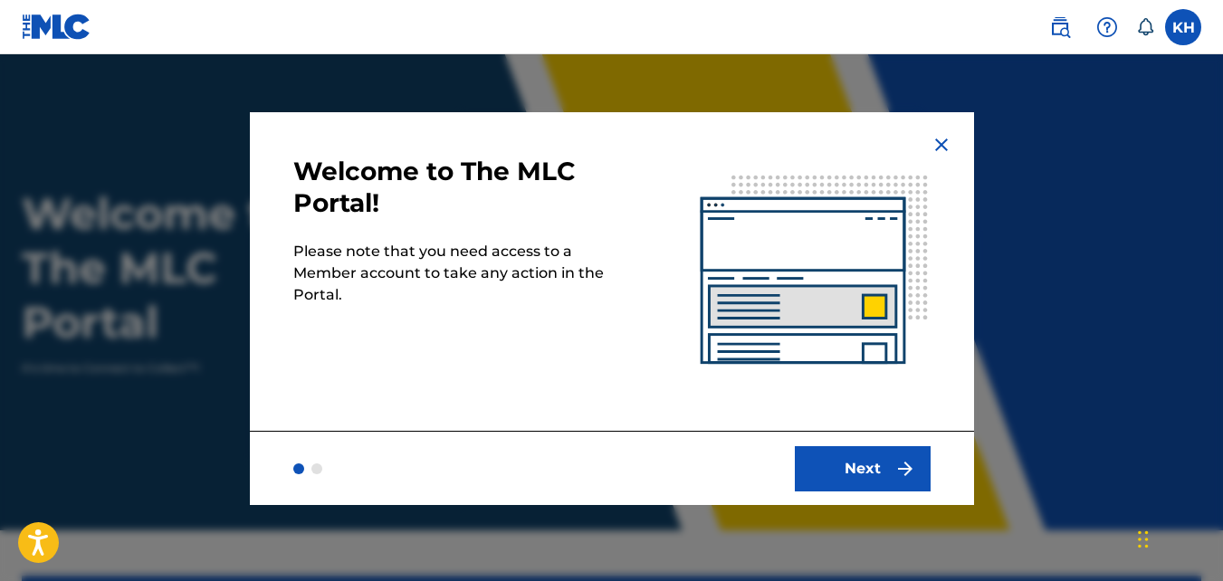
click at [856, 454] on button "Next" at bounding box center [863, 468] width 136 height 45
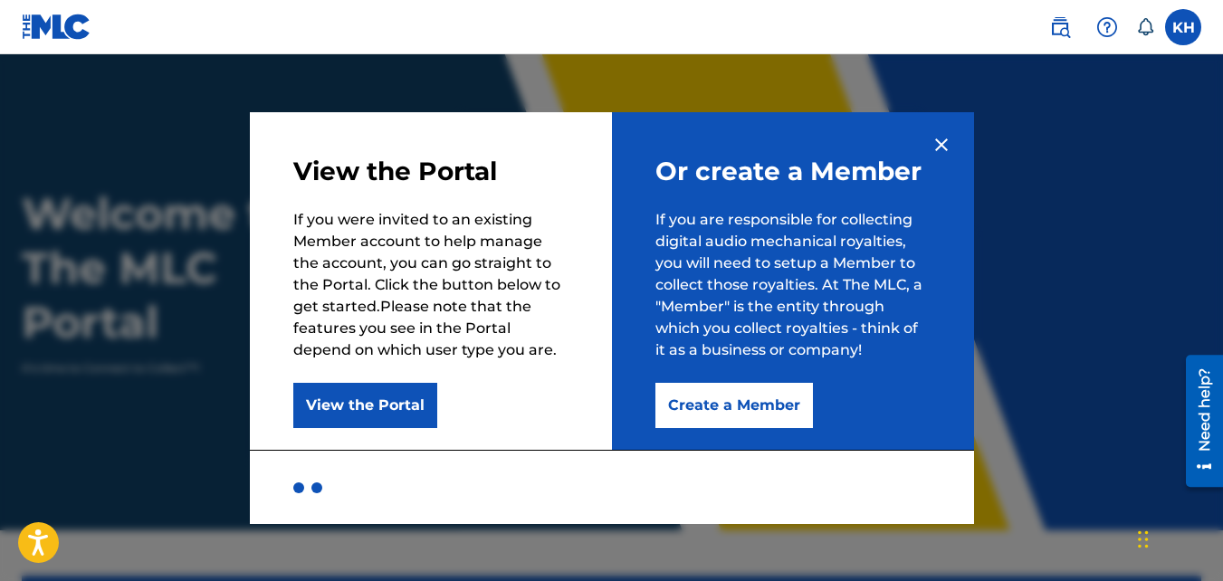
click at [717, 395] on button "Create a Member" at bounding box center [734, 405] width 158 height 45
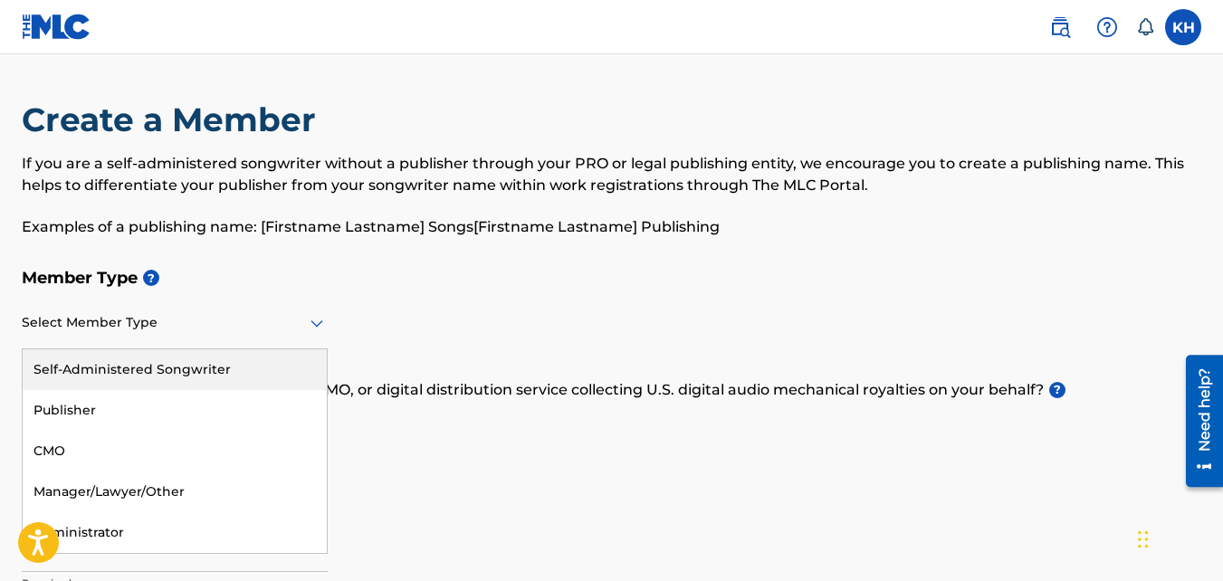
click at [273, 323] on div at bounding box center [175, 322] width 306 height 23
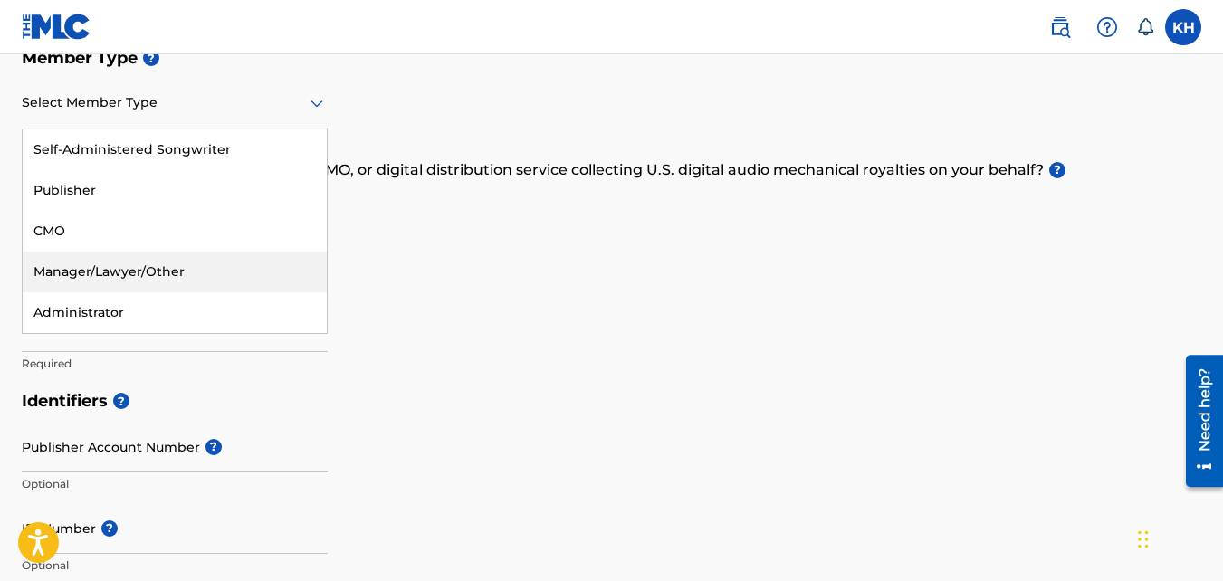
scroll to position [221, 0]
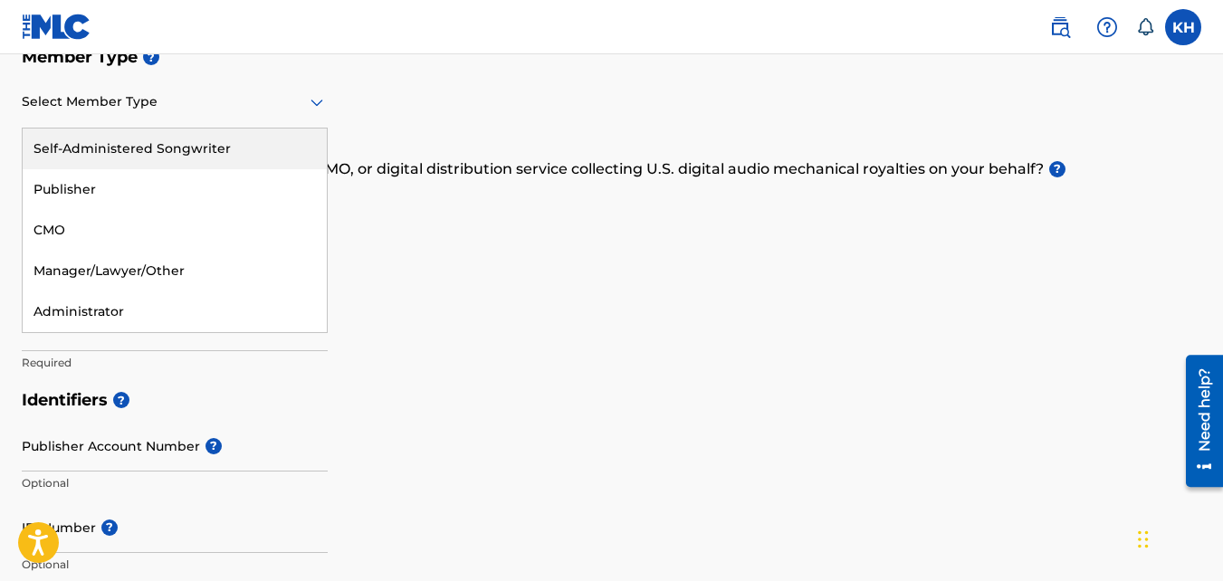
click at [231, 140] on div "Self-Administered Songwriter" at bounding box center [175, 149] width 304 height 41
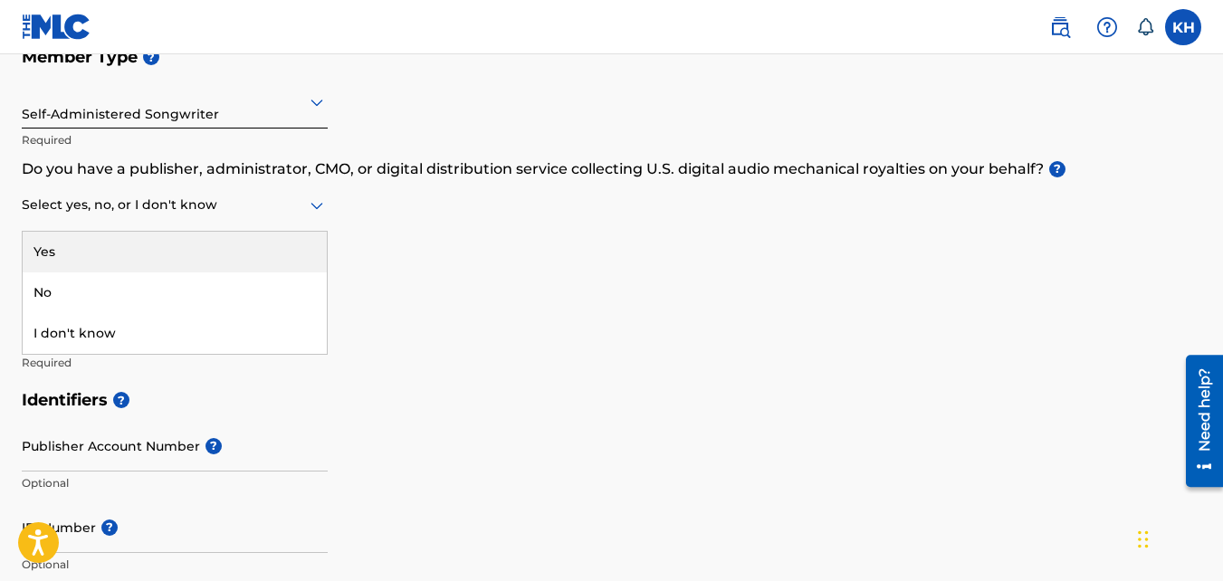
click at [211, 197] on div at bounding box center [175, 205] width 306 height 23
click at [242, 251] on div "Yes" at bounding box center [175, 252] width 304 height 41
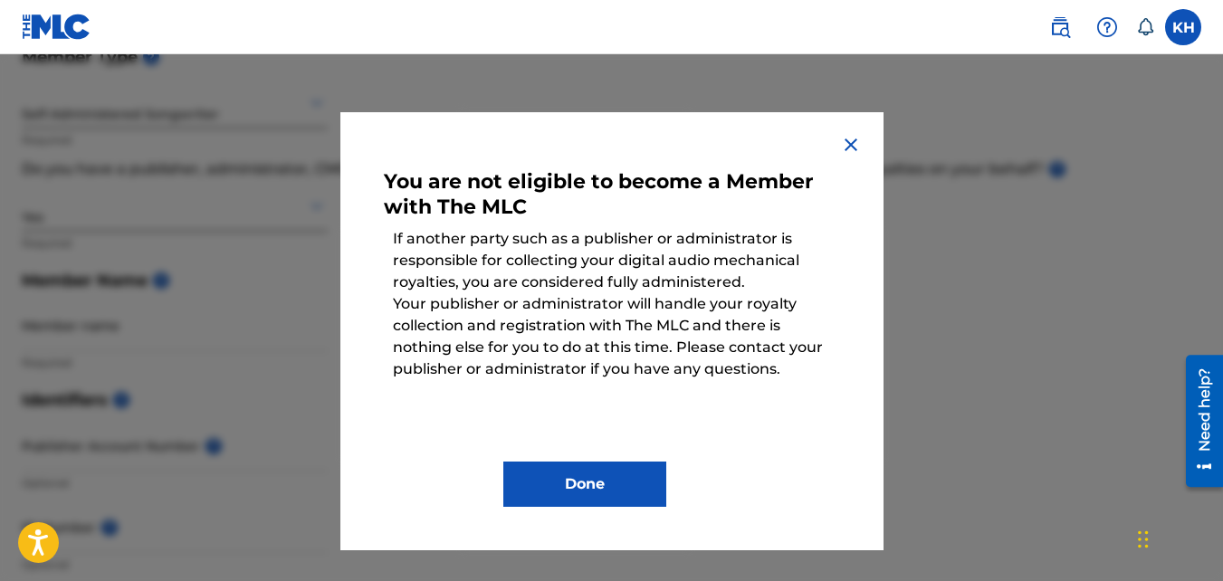
click at [850, 139] on img at bounding box center [851, 145] width 22 height 22
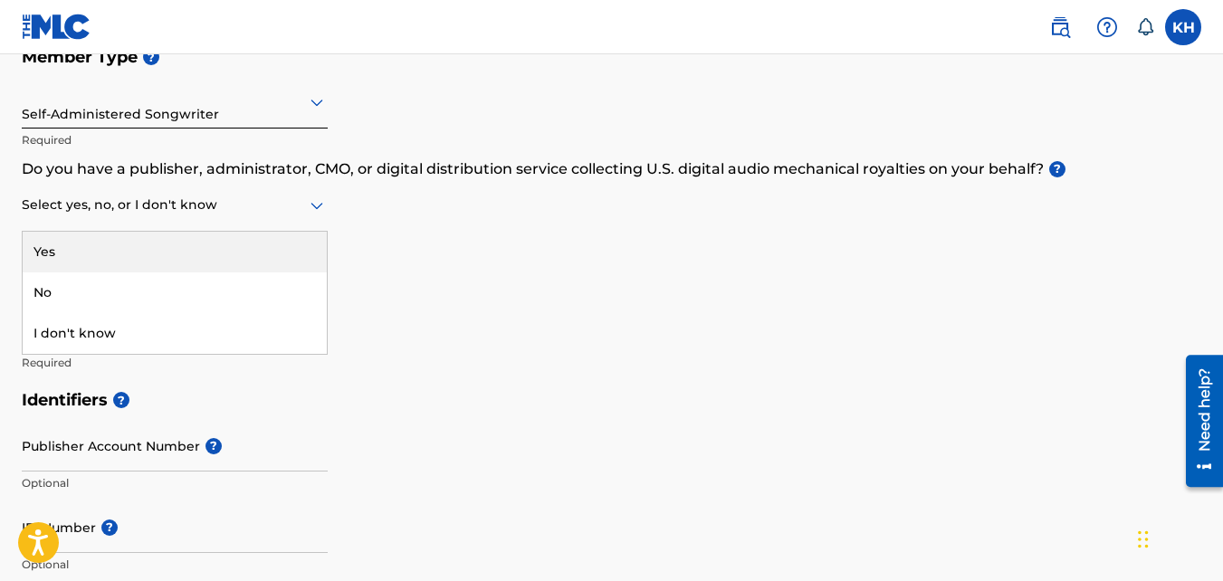
click at [151, 213] on div at bounding box center [175, 205] width 306 height 23
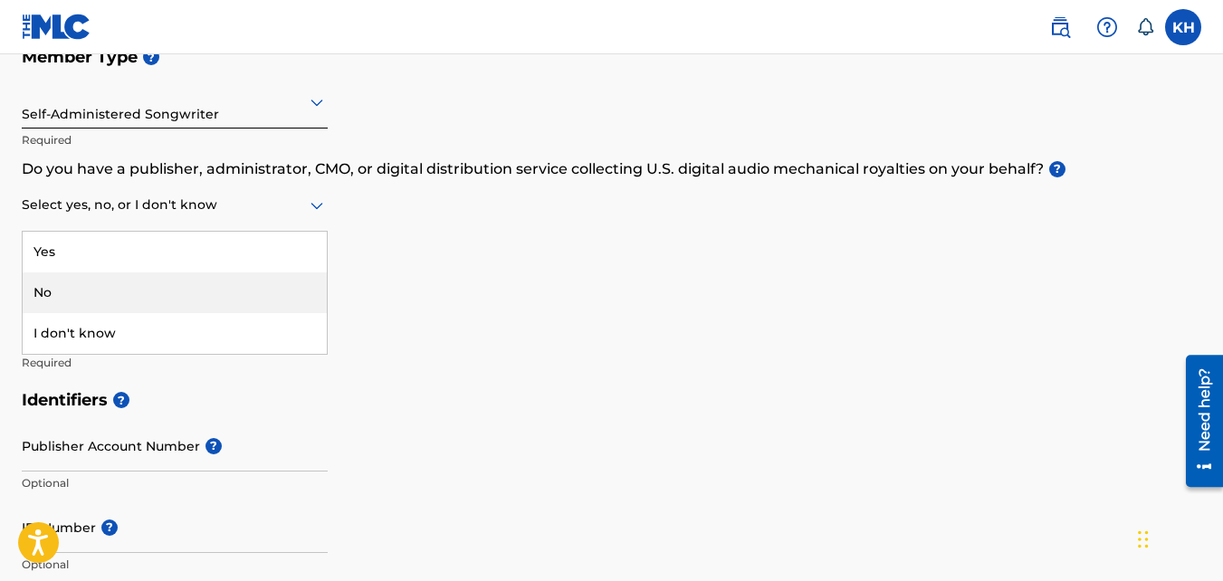
click at [94, 289] on div "No" at bounding box center [175, 293] width 304 height 41
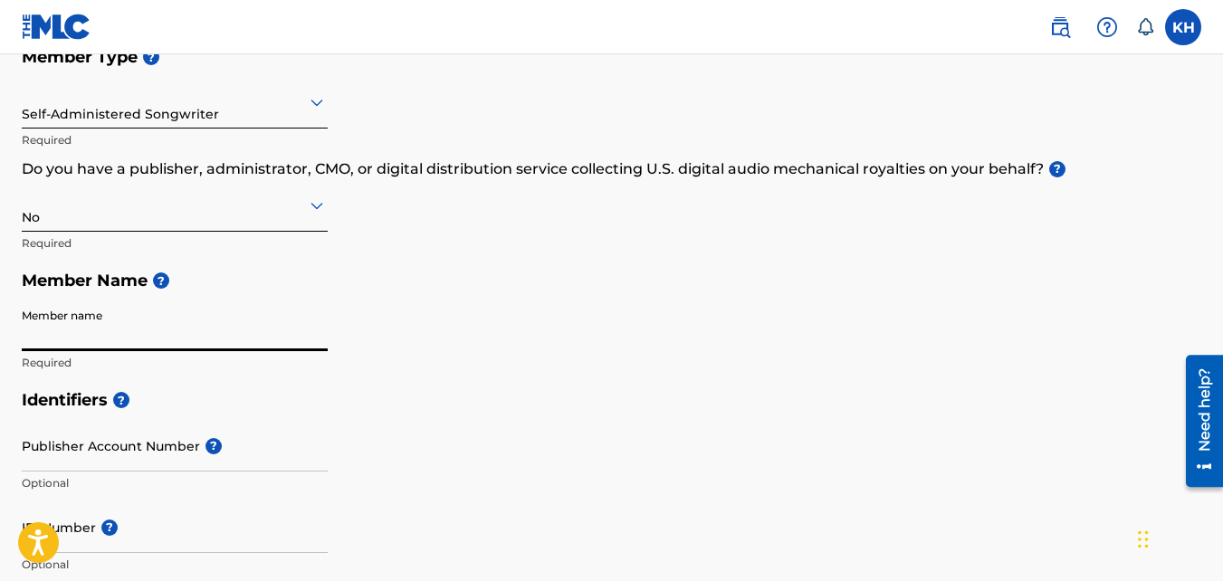
click at [141, 340] on input "Member name" at bounding box center [175, 326] width 306 height 52
type input "Kevaughn Harriott"
click at [587, 267] on h5 "Member Name ?" at bounding box center [612, 281] width 1180 height 39
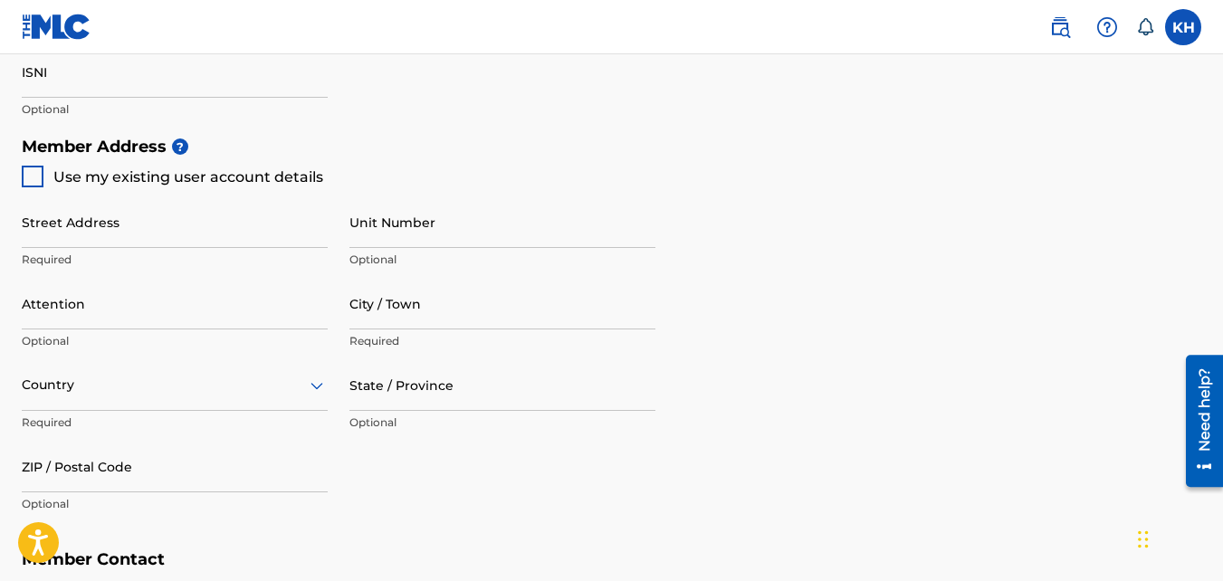
scroll to position [760, 0]
click at [39, 168] on div at bounding box center [33, 175] width 22 height 22
type input "3 Marshalls terrace"
type input "Mandeville"
type input "Manchester"
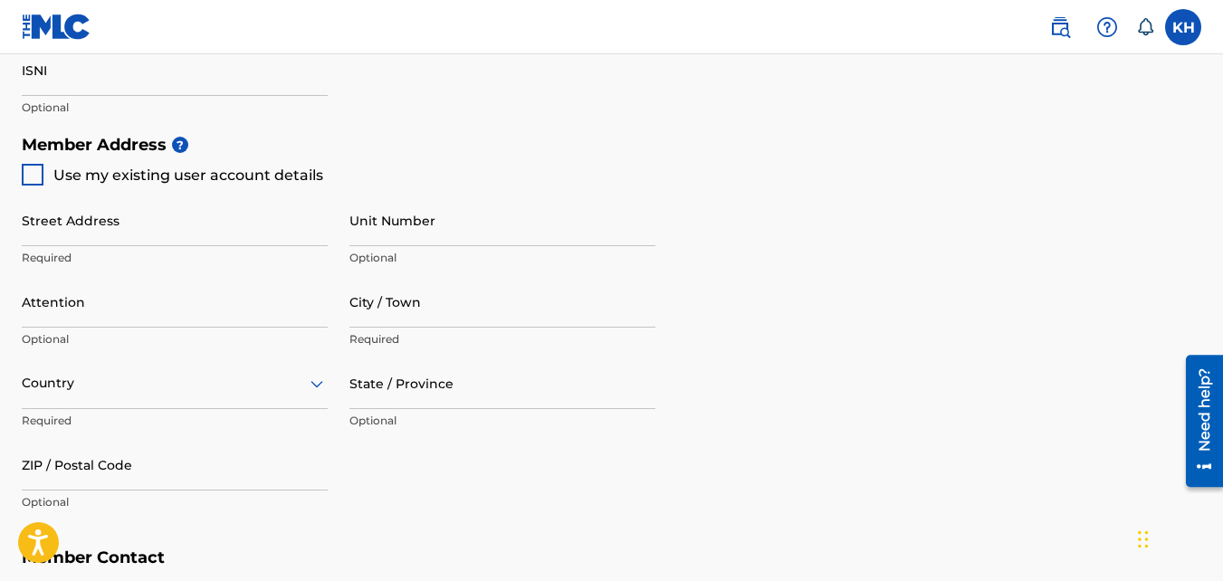
type input "jmdmr17"
type input "876"
type input "3942698"
type input "[EMAIL_ADDRESS][DOMAIN_NAME]"
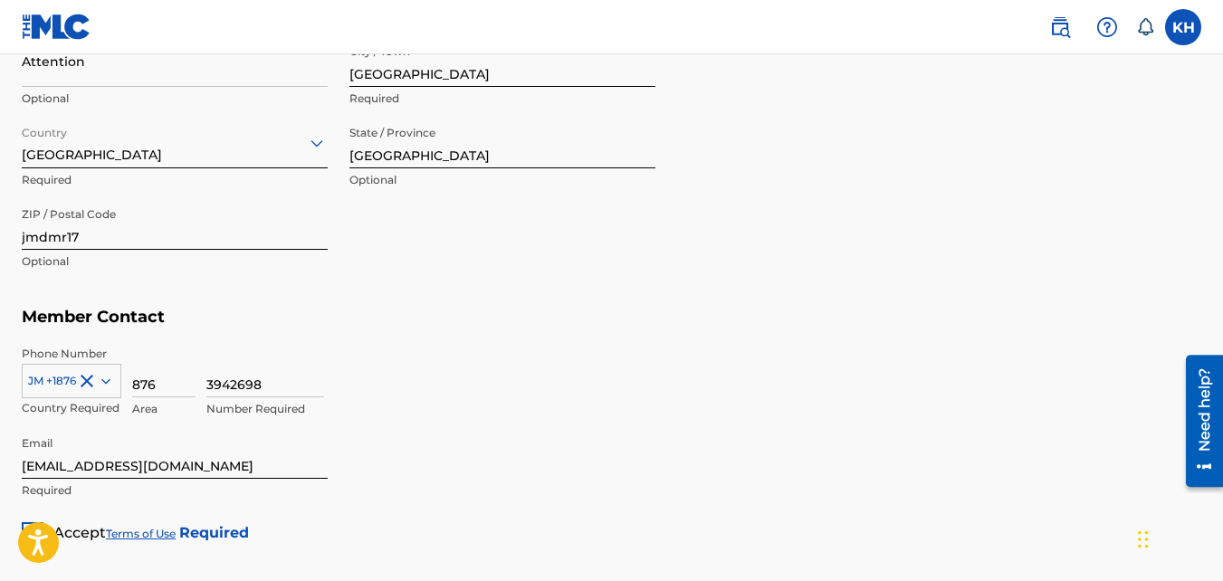
scroll to position [1186, 0]
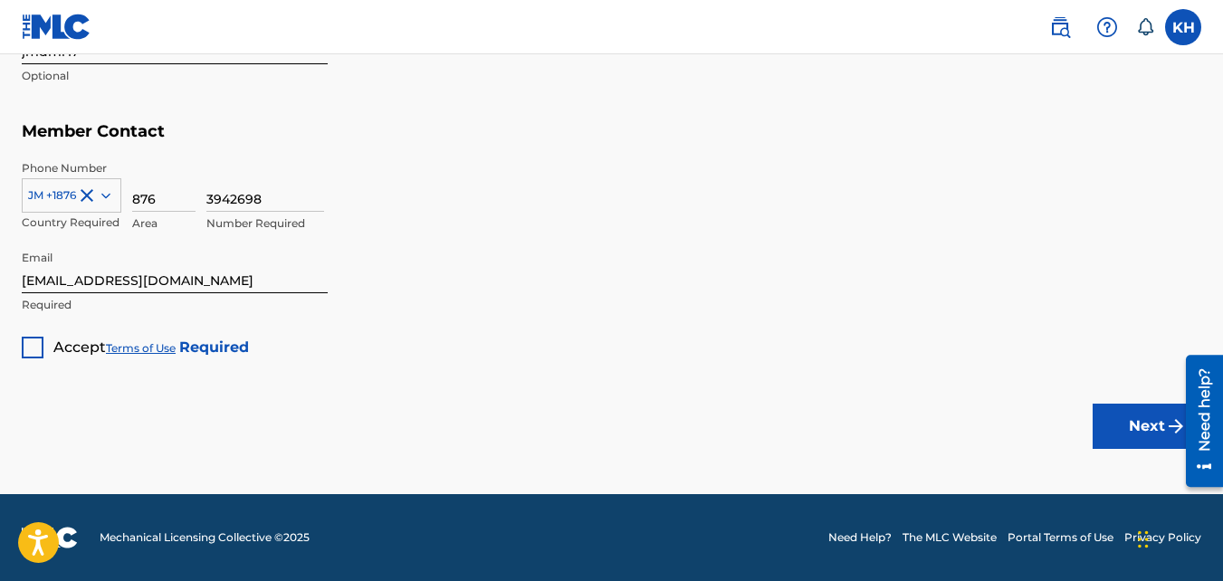
click at [26, 345] on div at bounding box center [33, 348] width 22 height 22
click at [1113, 413] on button "Next" at bounding box center [1147, 426] width 109 height 45
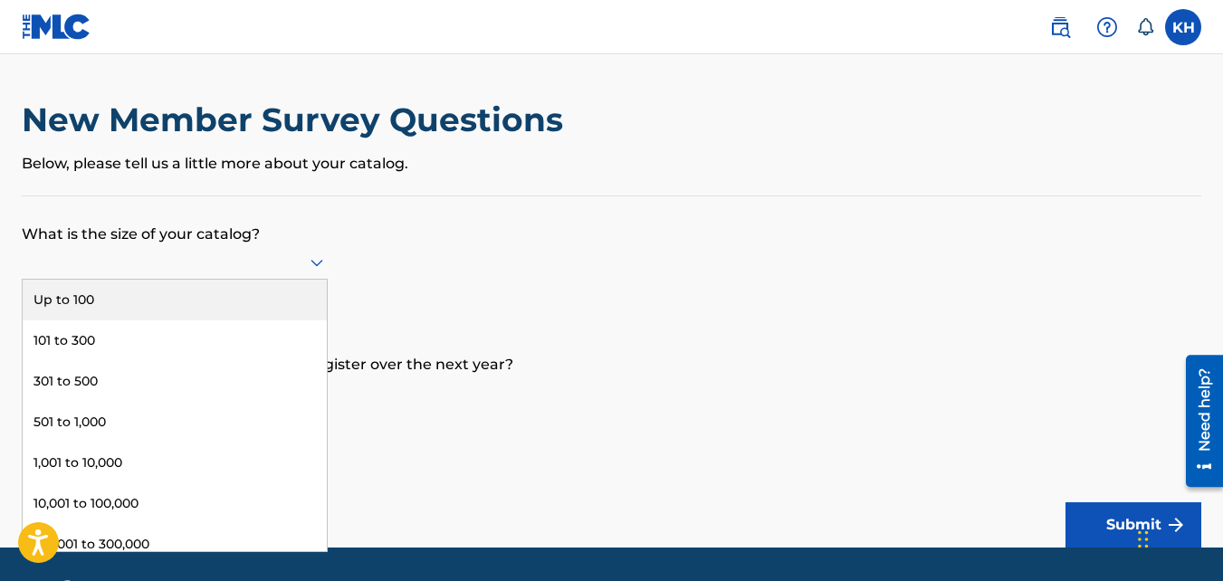
click at [295, 254] on div at bounding box center [175, 262] width 306 height 23
click at [185, 282] on div "Up to 100" at bounding box center [175, 300] width 304 height 41
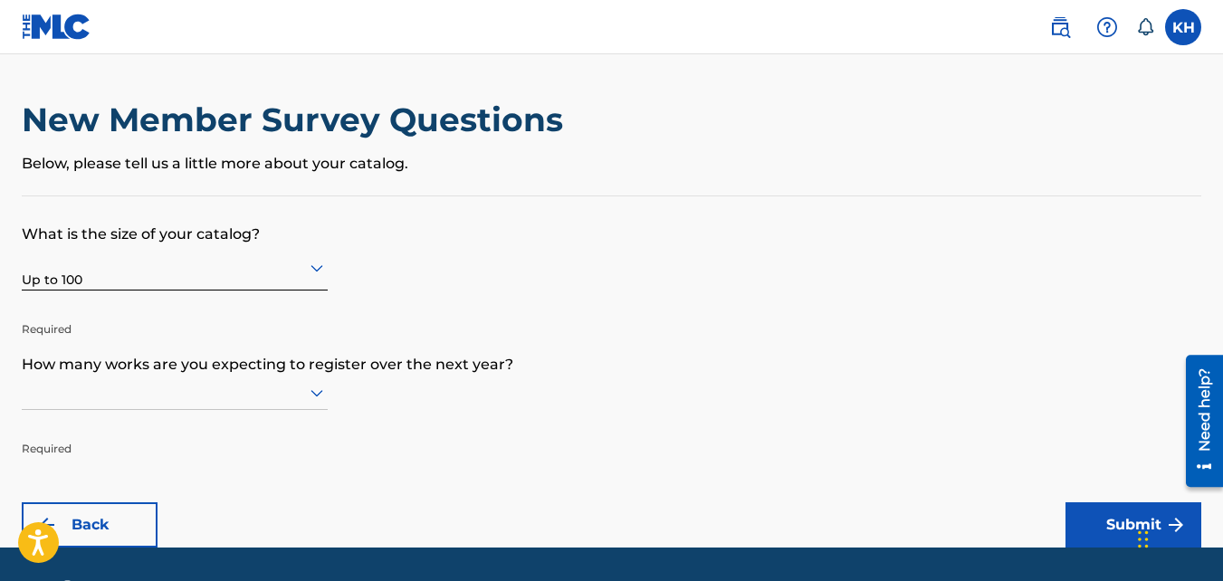
scroll to position [53, 0]
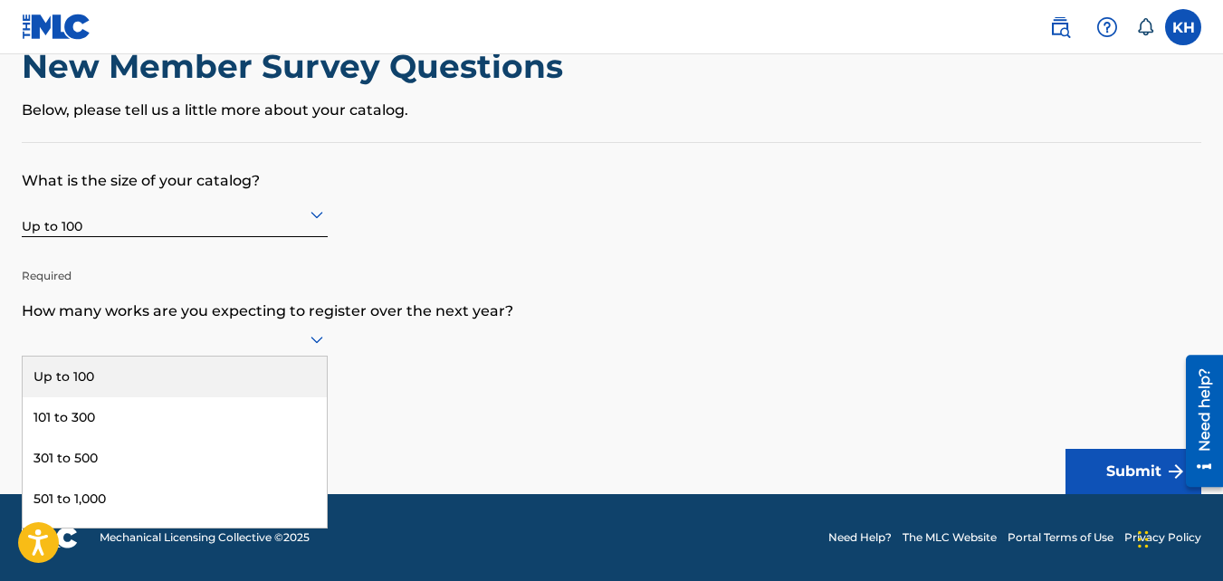
click at [288, 339] on div at bounding box center [175, 339] width 306 height 23
click at [194, 385] on div "Up to 100" at bounding box center [175, 377] width 304 height 41
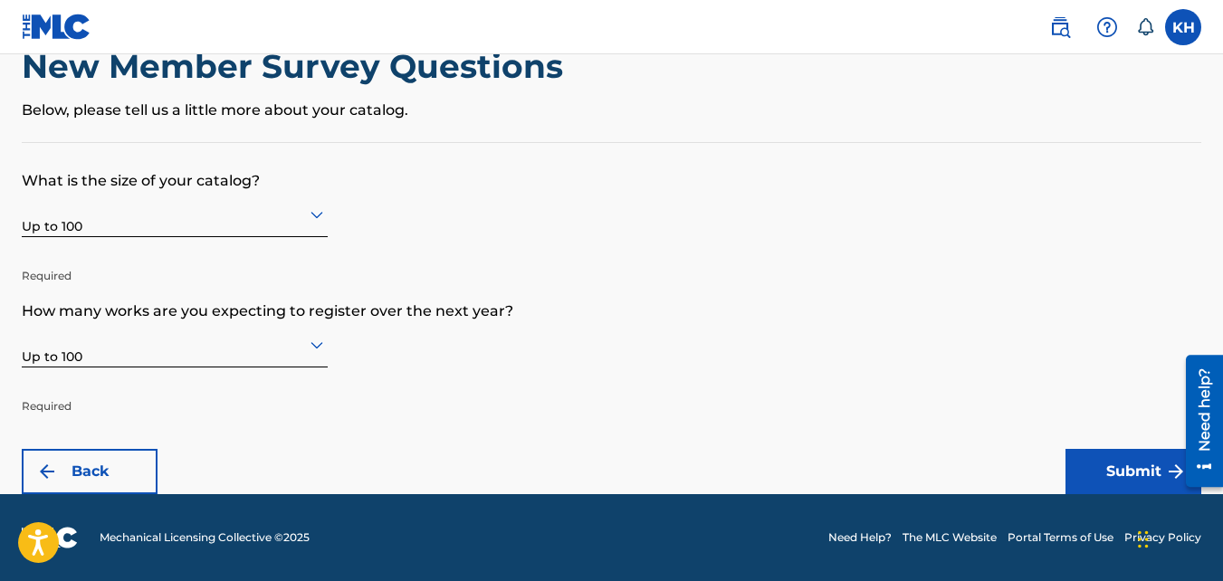
click at [1123, 468] on button "Submit" at bounding box center [1134, 471] width 136 height 45
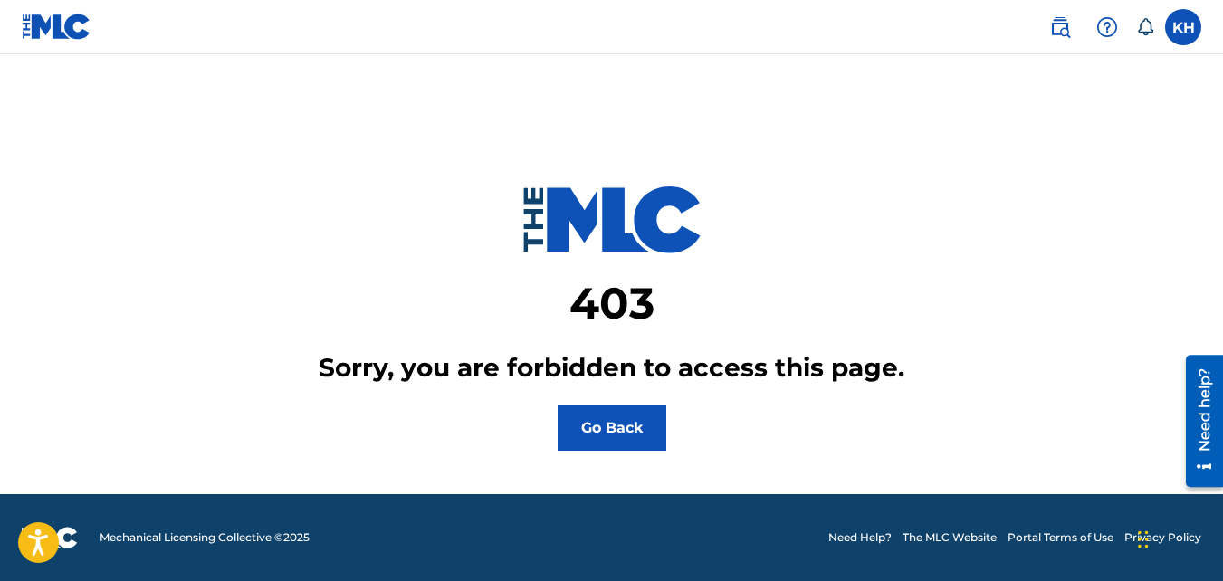
click at [641, 436] on button "Go Back" at bounding box center [612, 428] width 109 height 45
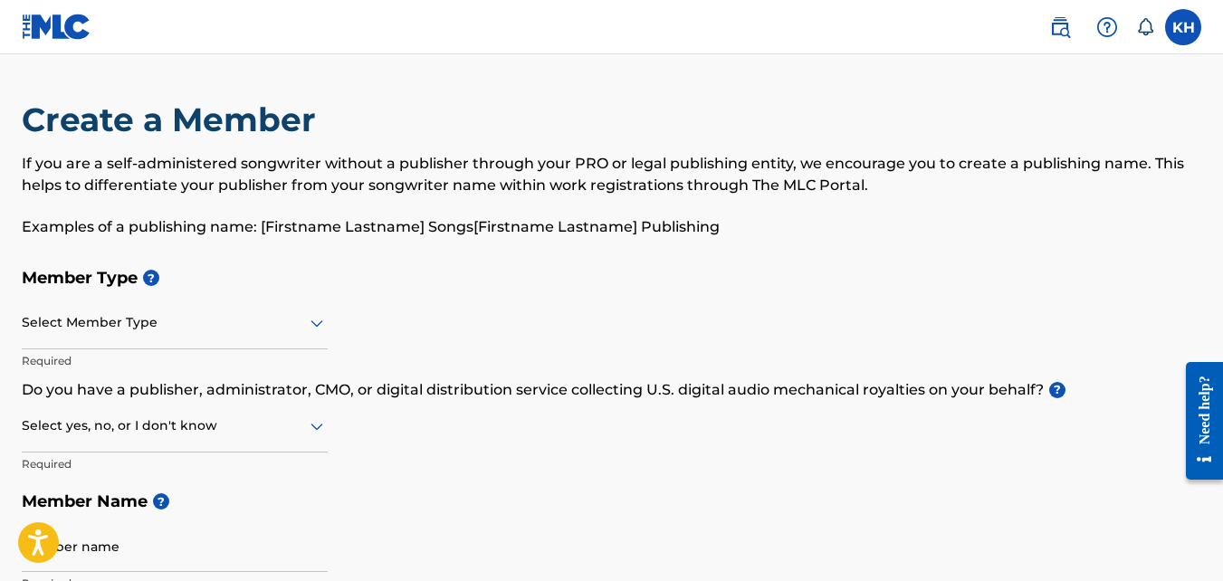
click at [293, 338] on div "Select Member Type" at bounding box center [175, 324] width 306 height 52
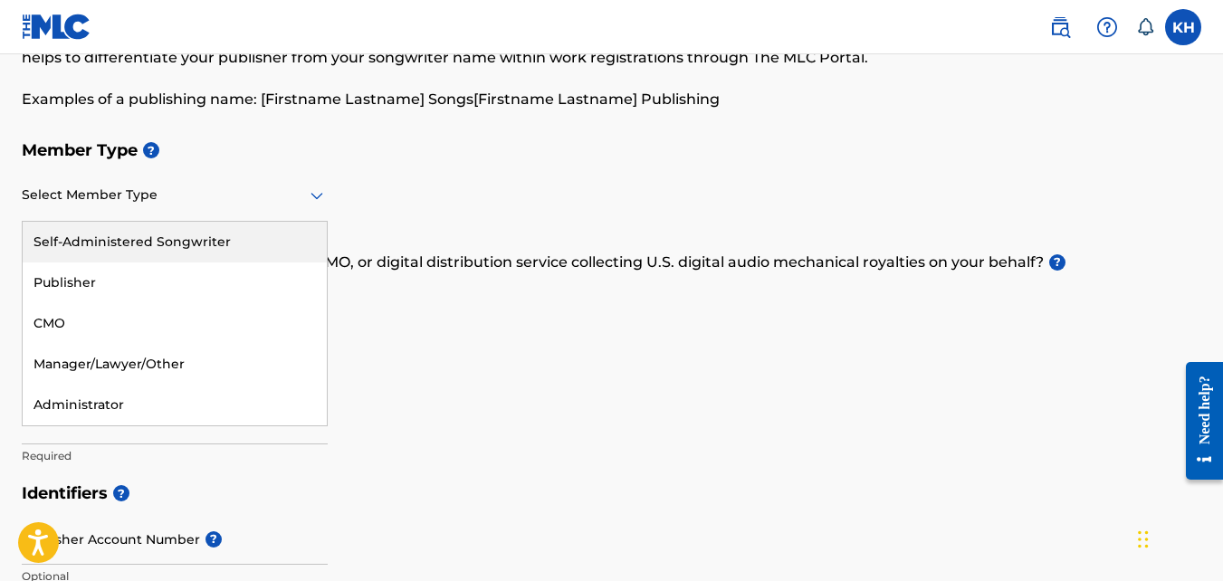
scroll to position [129, 0]
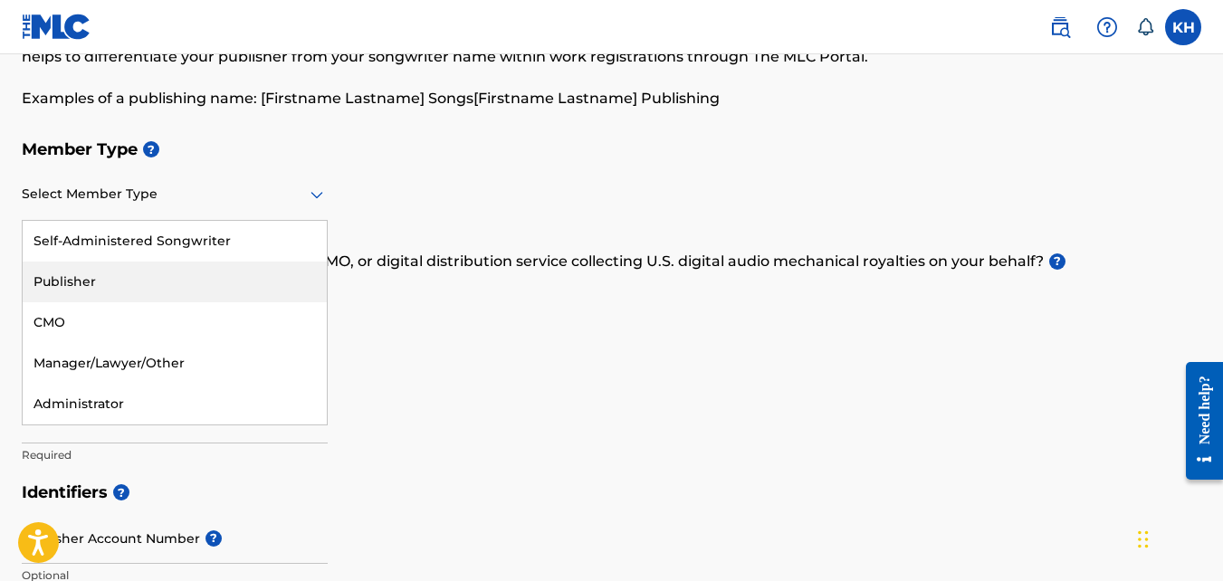
click at [214, 283] on div "Publisher" at bounding box center [175, 282] width 304 height 41
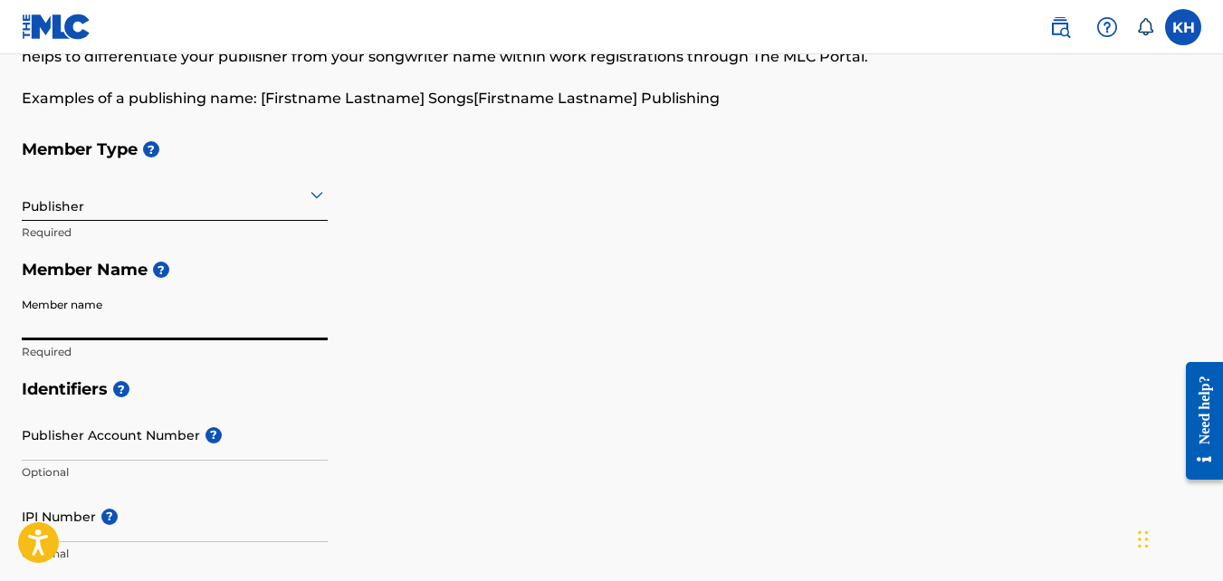
click at [148, 333] on input "Member name" at bounding box center [175, 315] width 306 height 52
type input "[PERSON_NAME]"
click at [517, 311] on div "Member Type ? Publisher Required Member Name ? Member name [PERSON_NAME] Requir…" at bounding box center [612, 250] width 1180 height 240
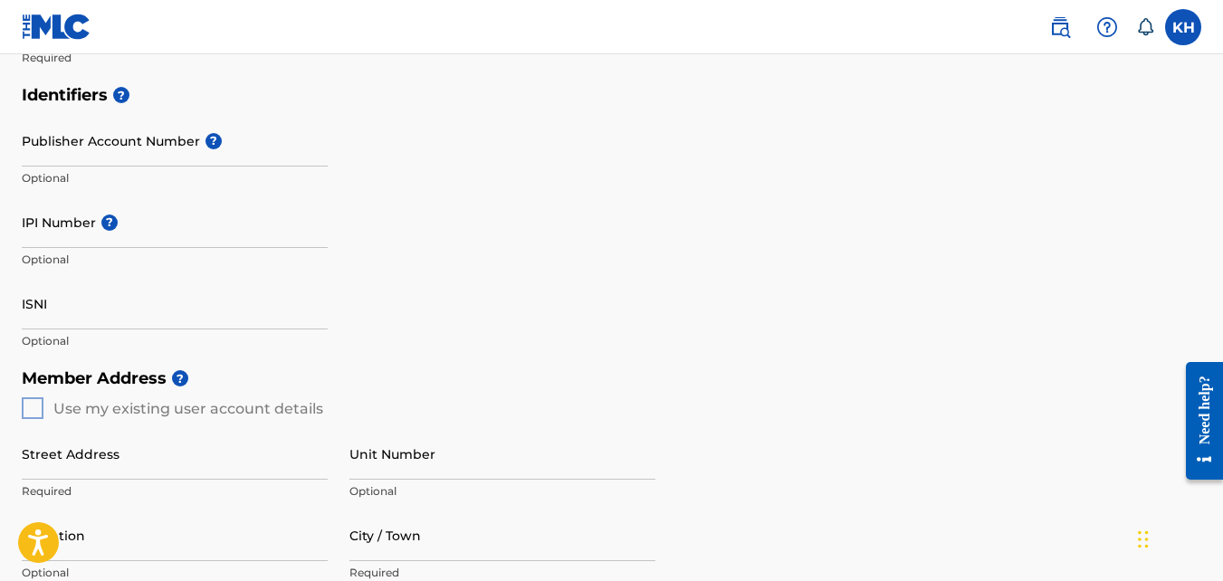
scroll to position [424, 0]
click at [30, 404] on div "Member Address ? Use my existing user account details Street Address Required U…" at bounding box center [612, 566] width 1180 height 414
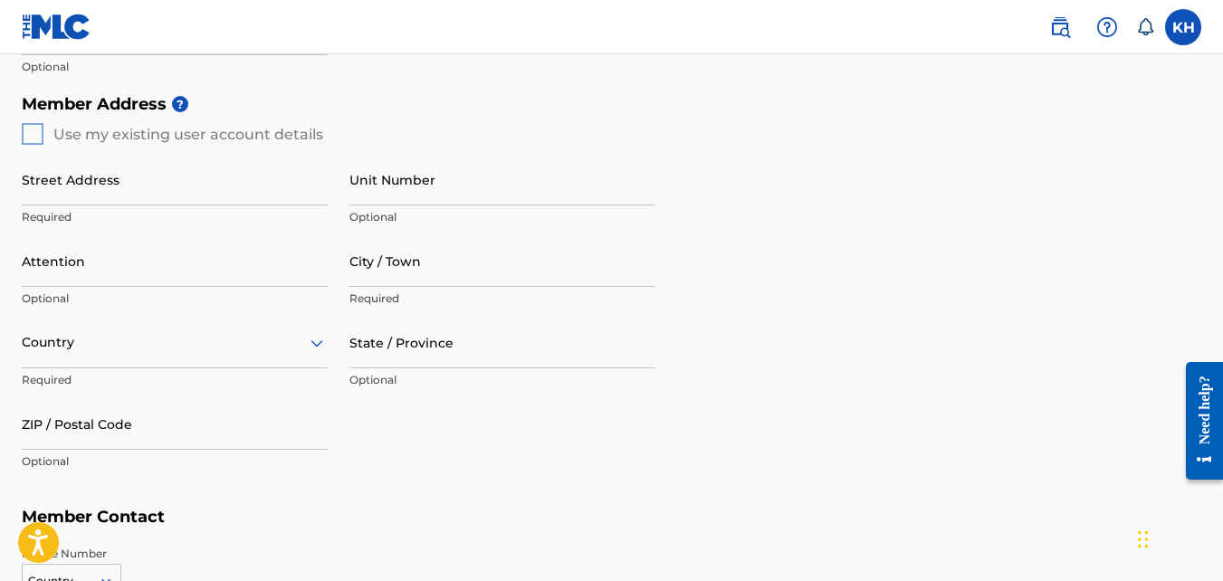
scroll to position [698, 0]
click at [39, 134] on div "Member Address ? Use my existing user account details Street Address Required U…" at bounding box center [612, 291] width 1180 height 414
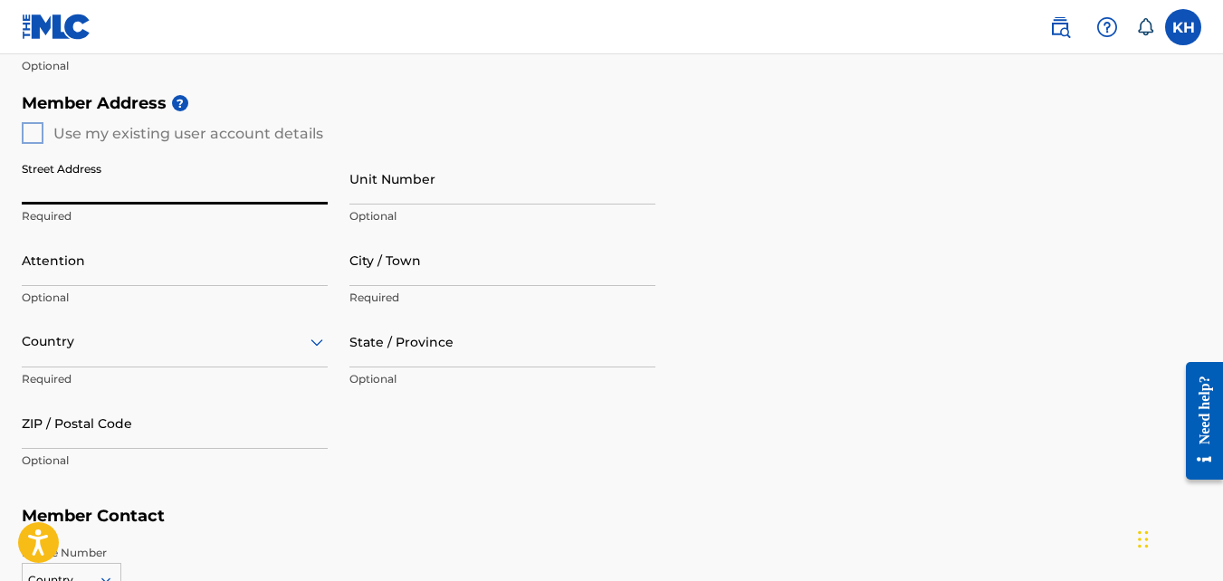
click at [83, 182] on input "Street Address" at bounding box center [175, 179] width 306 height 52
type input "[STREET_ADDRESS]"
type input "Marshalls Pen"
type input "[GEOGRAPHIC_DATA]"
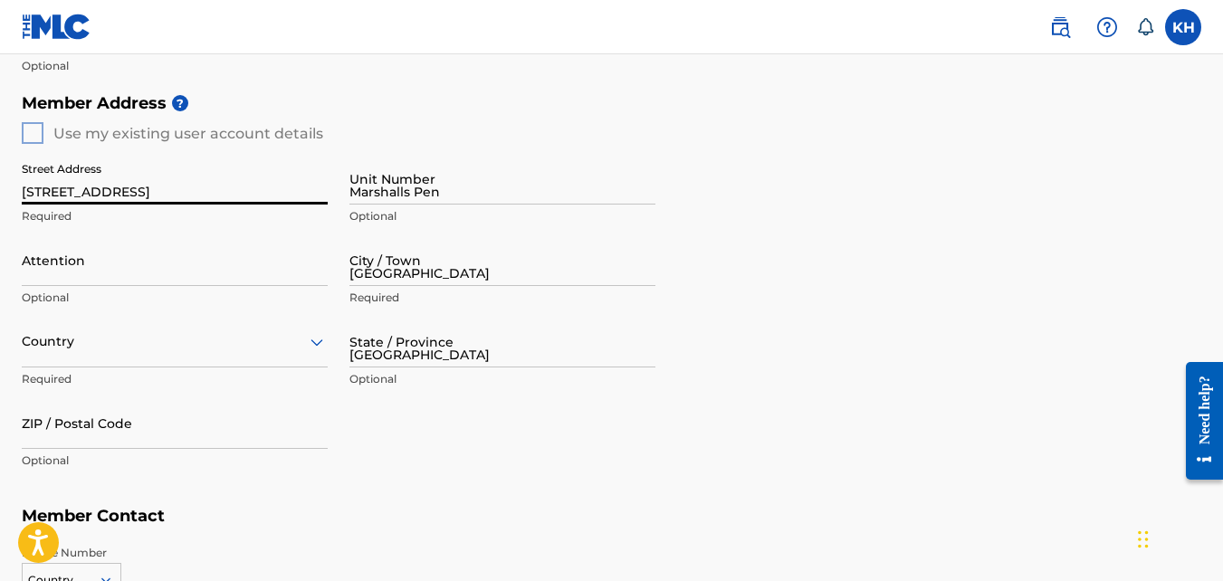
type input "jmdmr17"
type input "[EMAIL_ADDRESS][DOMAIN_NAME]"
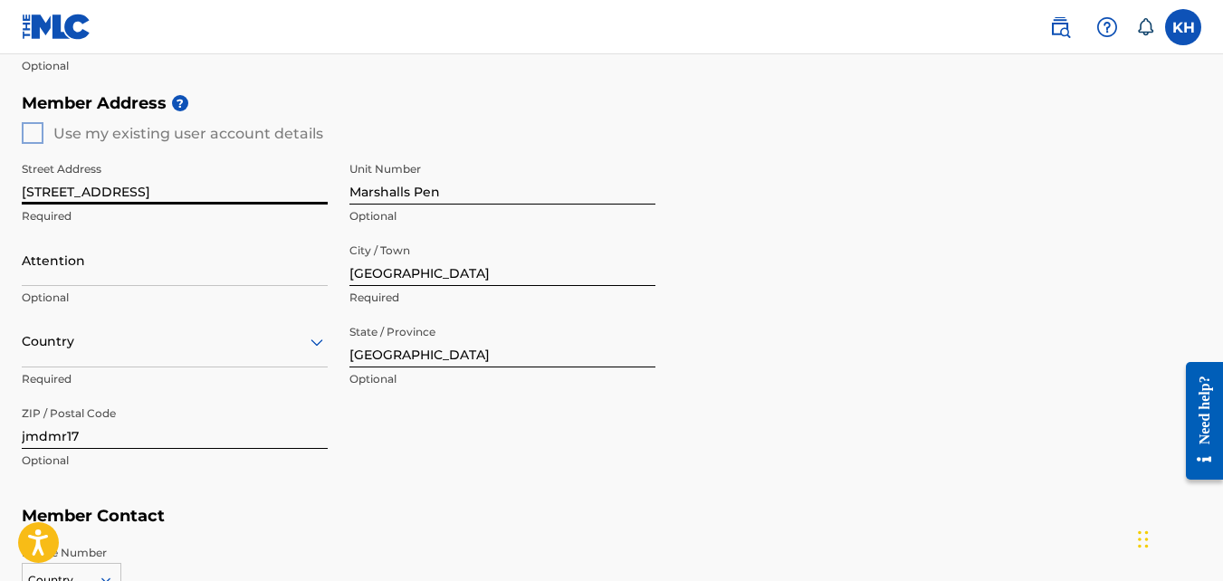
scroll to position [1037, 0]
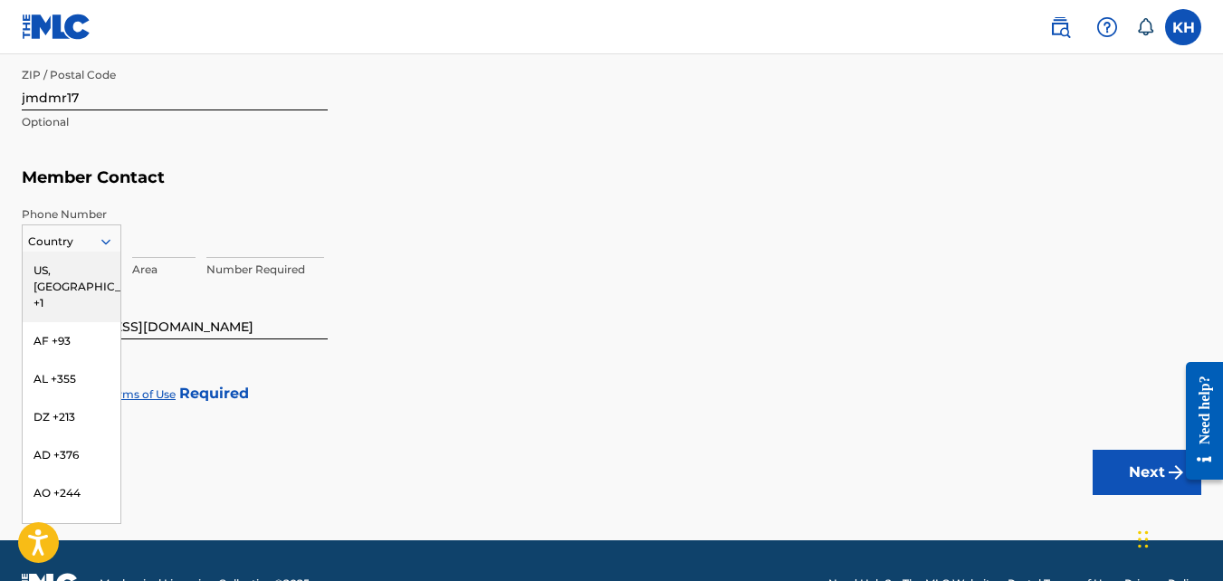
click at [63, 239] on div at bounding box center [72, 242] width 98 height 20
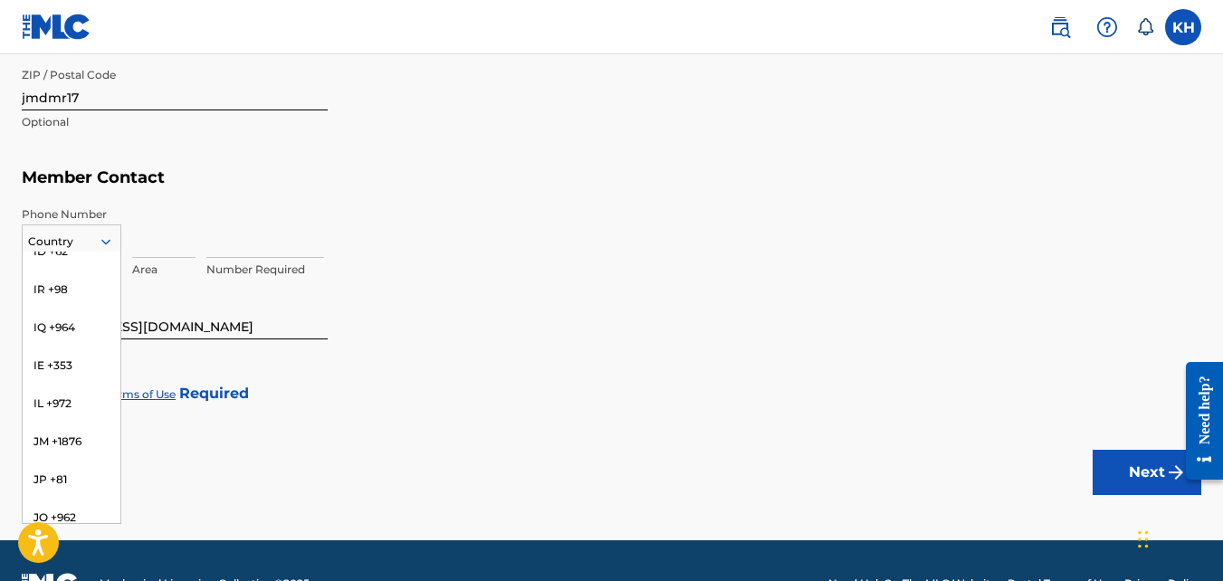
scroll to position [3437, 0]
click at [46, 422] on div "JM +1876" at bounding box center [72, 441] width 98 height 38
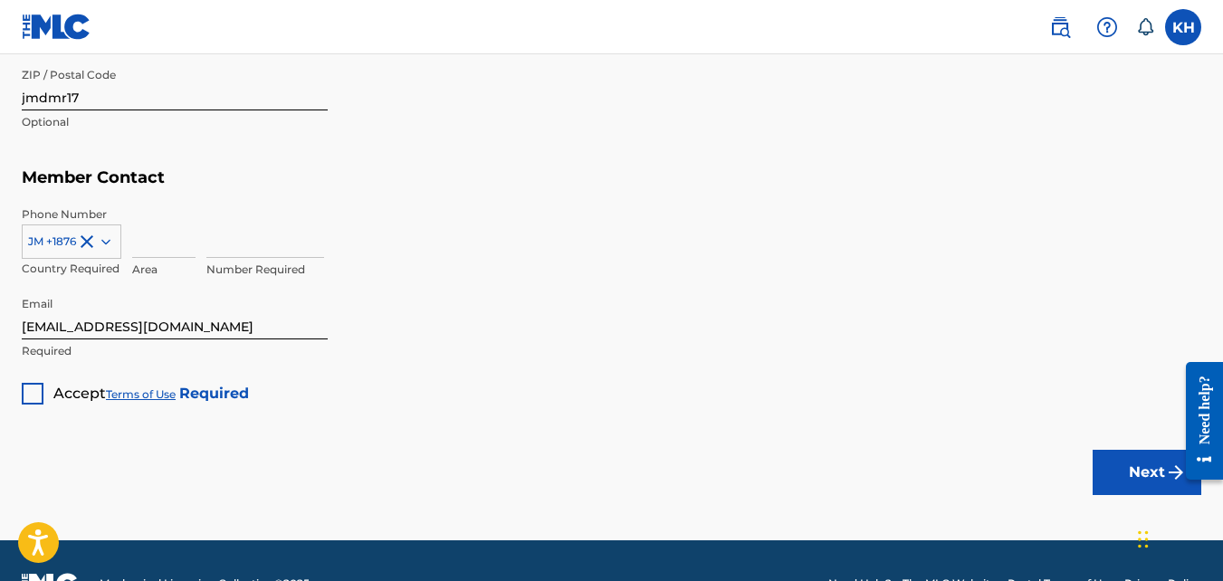
click at [155, 251] on input at bounding box center [163, 232] width 63 height 52
type input "876"
type input "[GEOGRAPHIC_DATA]"
type input "1"
type input "3942698"
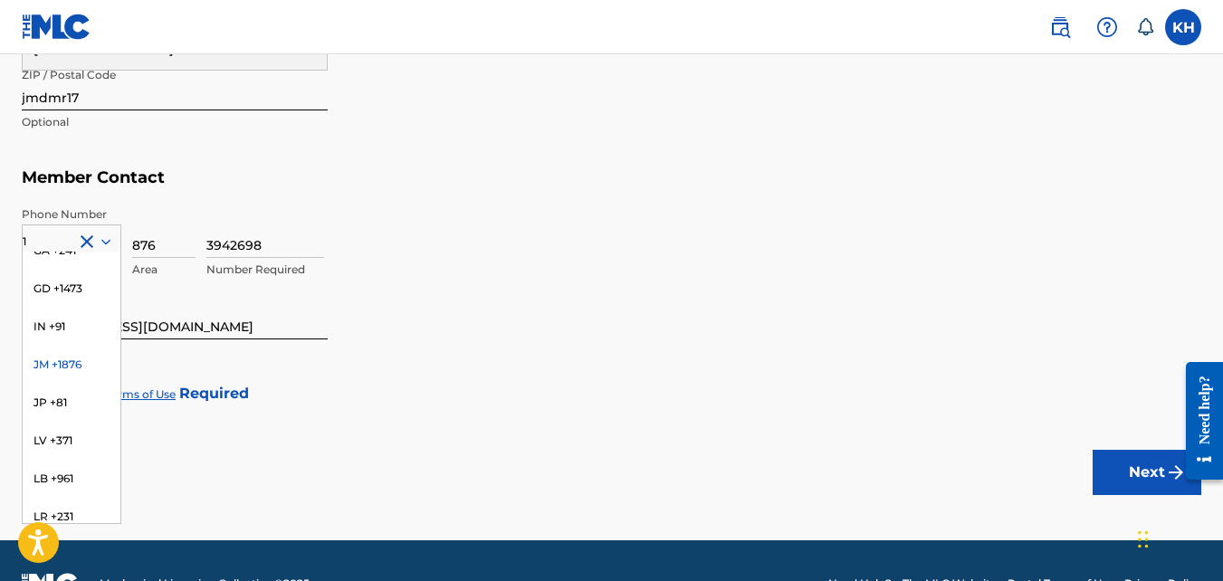
scroll to position [589, 0]
click at [87, 379] on div "JM +1876" at bounding box center [72, 398] width 98 height 38
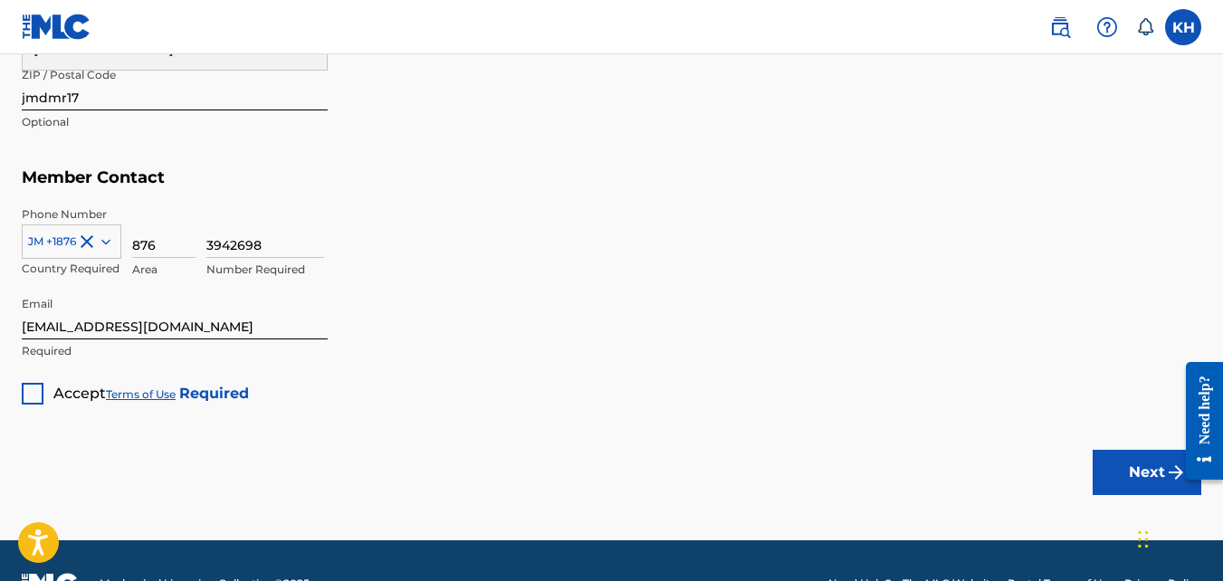
click at [29, 389] on div at bounding box center [33, 394] width 22 height 22
click at [1111, 479] on button "Next" at bounding box center [1147, 472] width 109 height 45
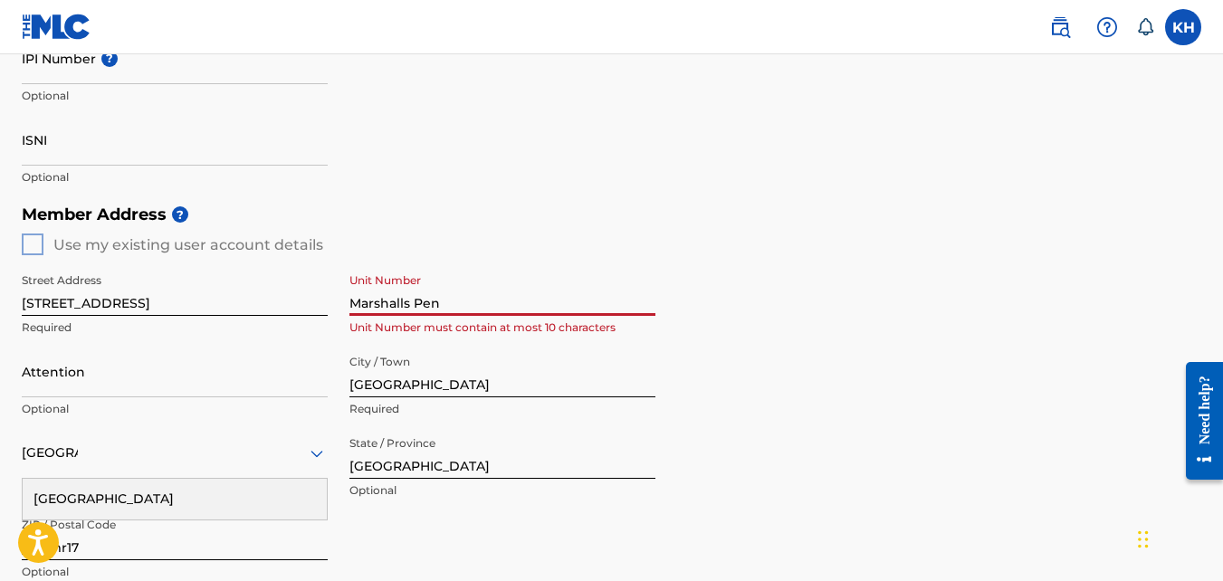
drag, startPoint x: 442, startPoint y: 300, endPoint x: 336, endPoint y: 304, distance: 106.0
click at [336, 304] on div "Street Address 3 [GEOGRAPHIC_DATA] Required Unit Number Marshalls Pen Unit Numb…" at bounding box center [339, 427] width 634 height 344
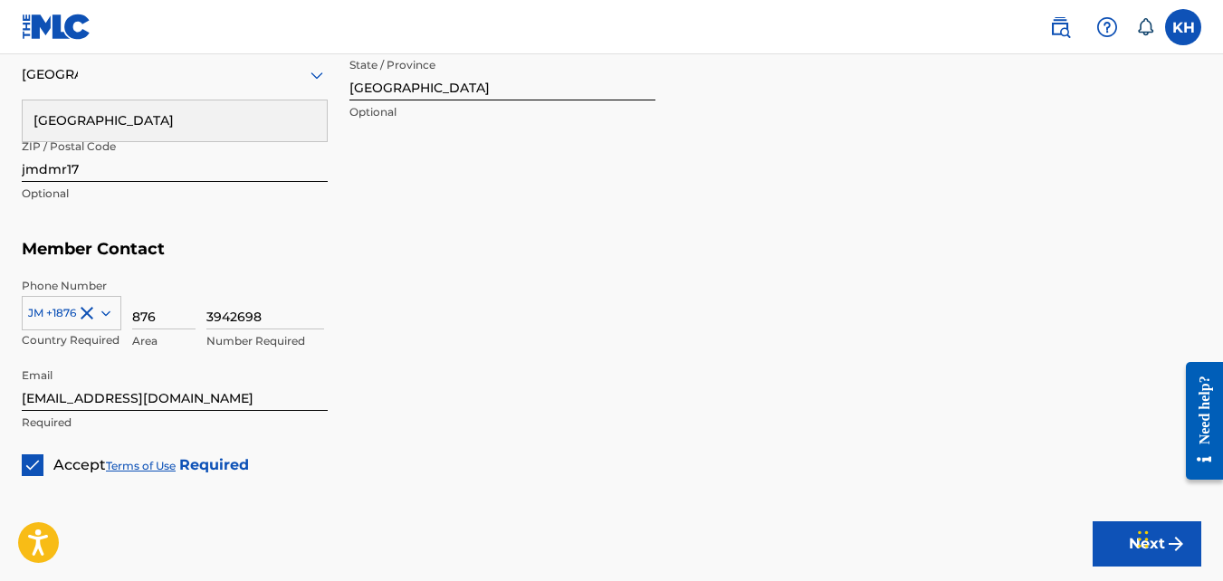
scroll to position [1083, 0]
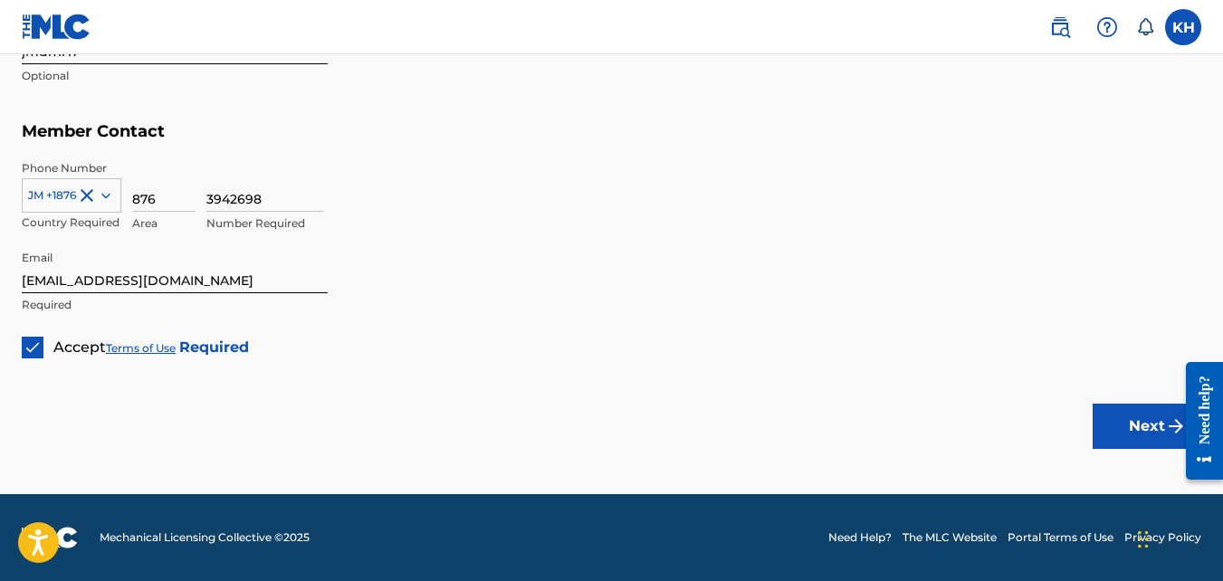
click at [1144, 416] on button "Next" at bounding box center [1147, 426] width 109 height 45
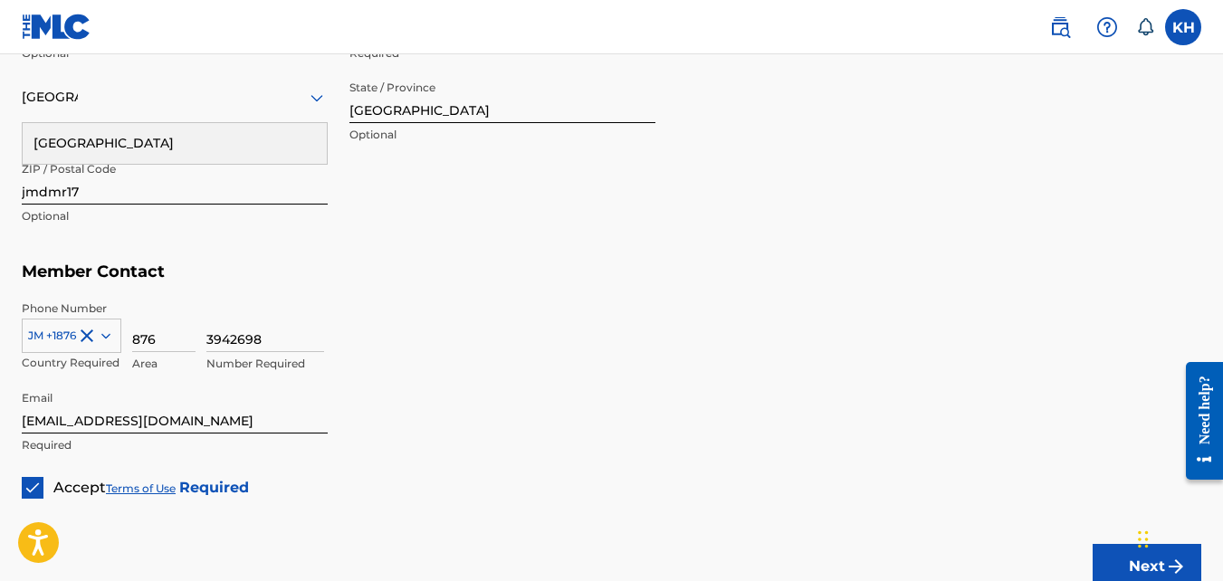
scroll to position [952, 0]
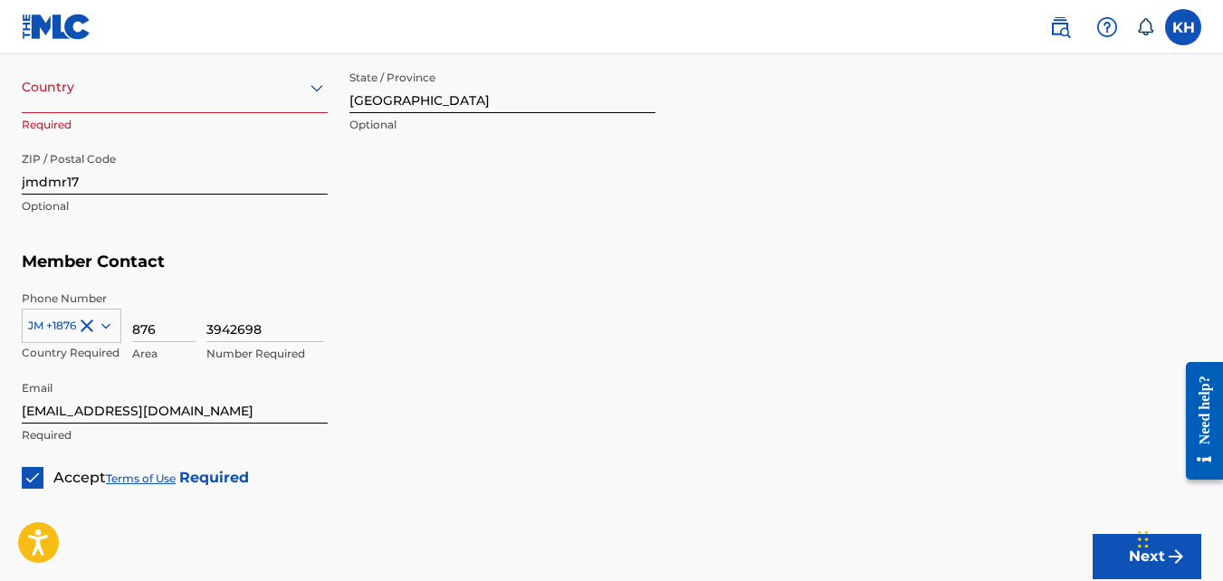
click at [1106, 551] on button "Next" at bounding box center [1147, 556] width 109 height 45
click at [262, 91] on div at bounding box center [175, 87] width 306 height 23
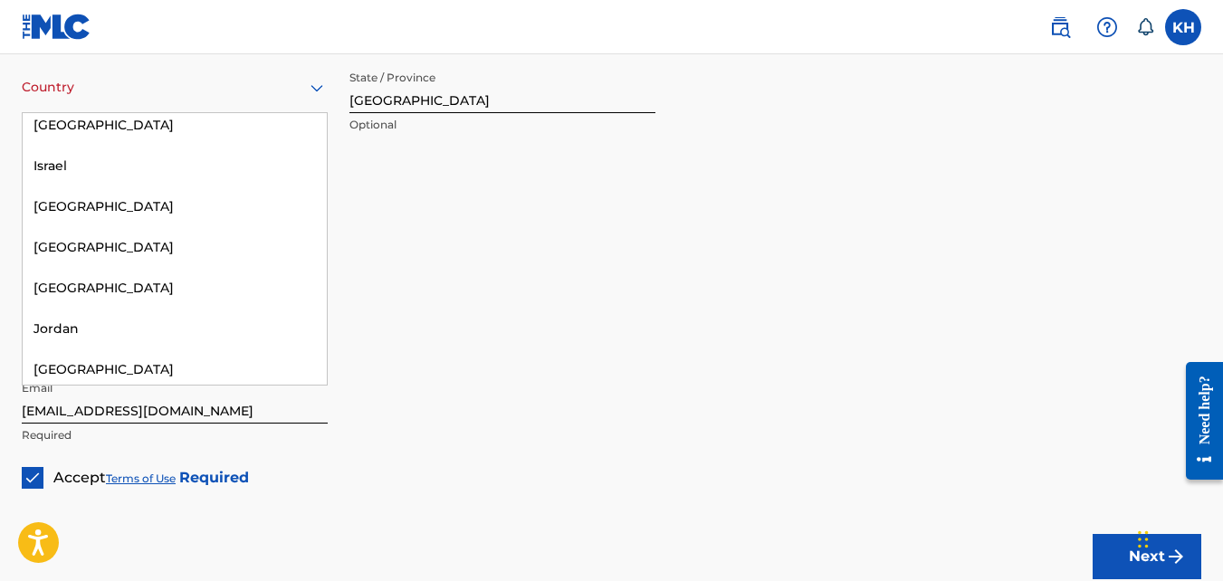
scroll to position [3913, 0]
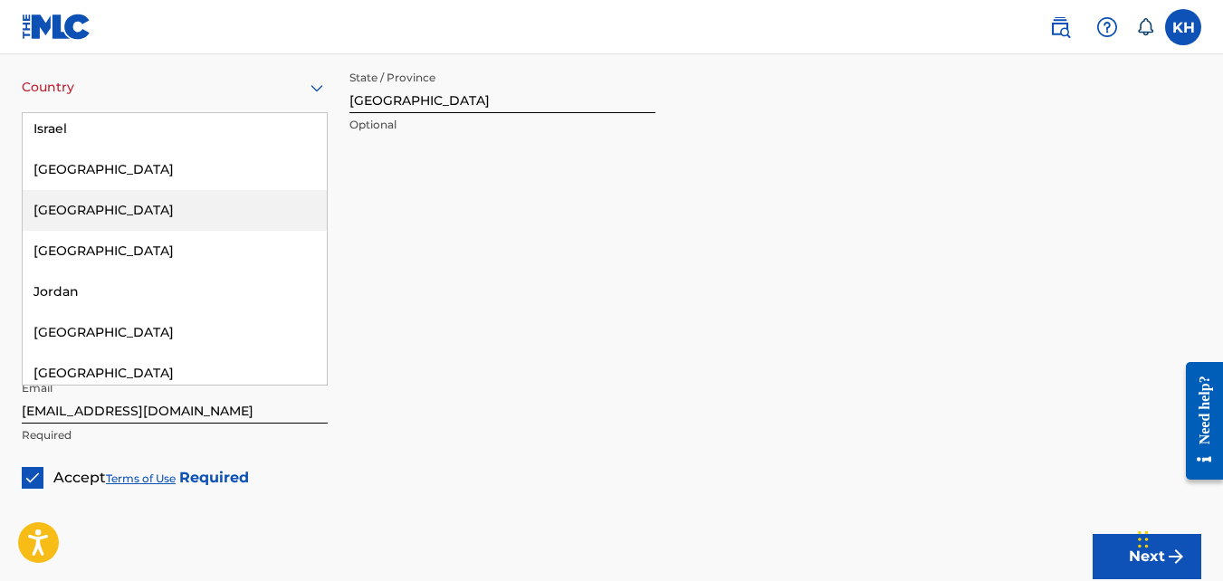
click at [172, 190] on div "Jamaica" at bounding box center [175, 210] width 304 height 41
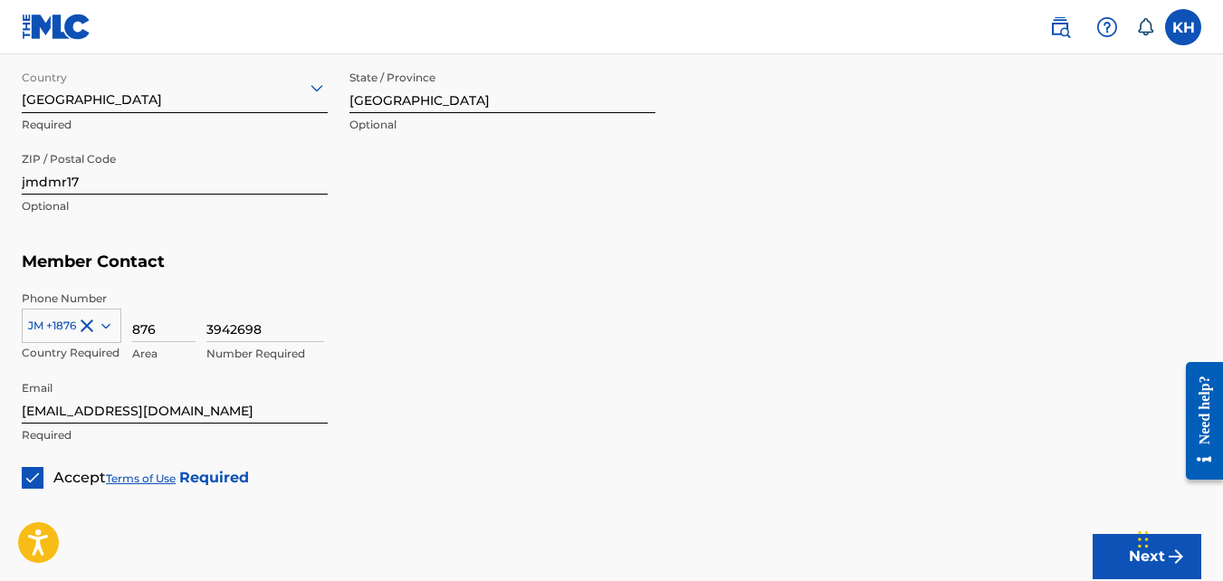
click at [1105, 560] on button "Next" at bounding box center [1147, 556] width 109 height 45
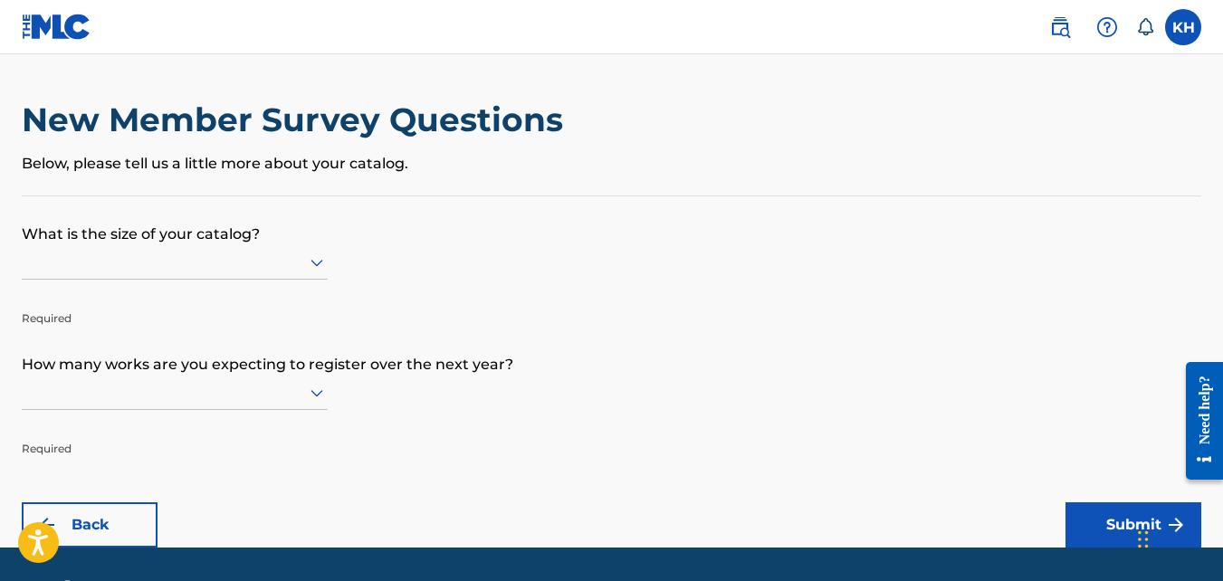
click at [314, 258] on icon at bounding box center [317, 263] width 22 height 22
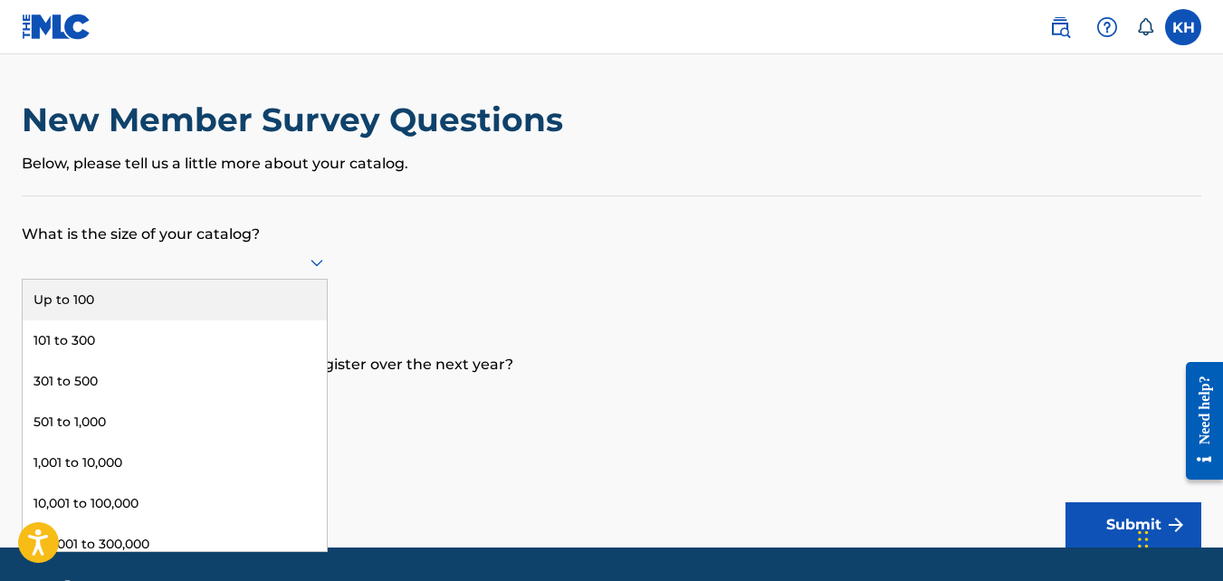
click at [178, 293] on div "Up to 100" at bounding box center [175, 300] width 304 height 41
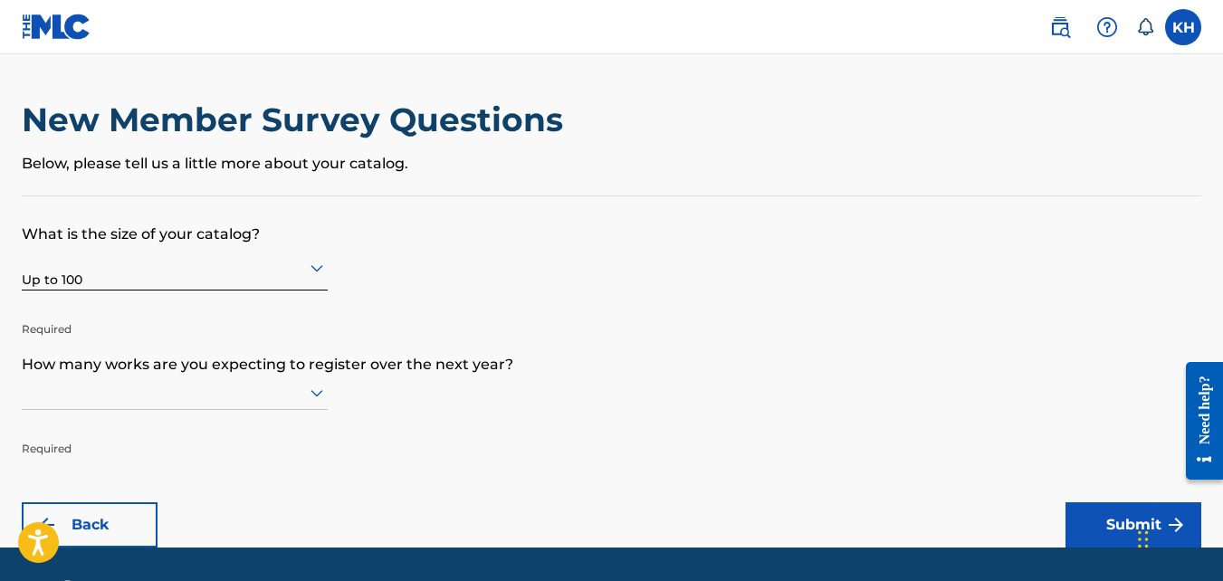
scroll to position [53, 0]
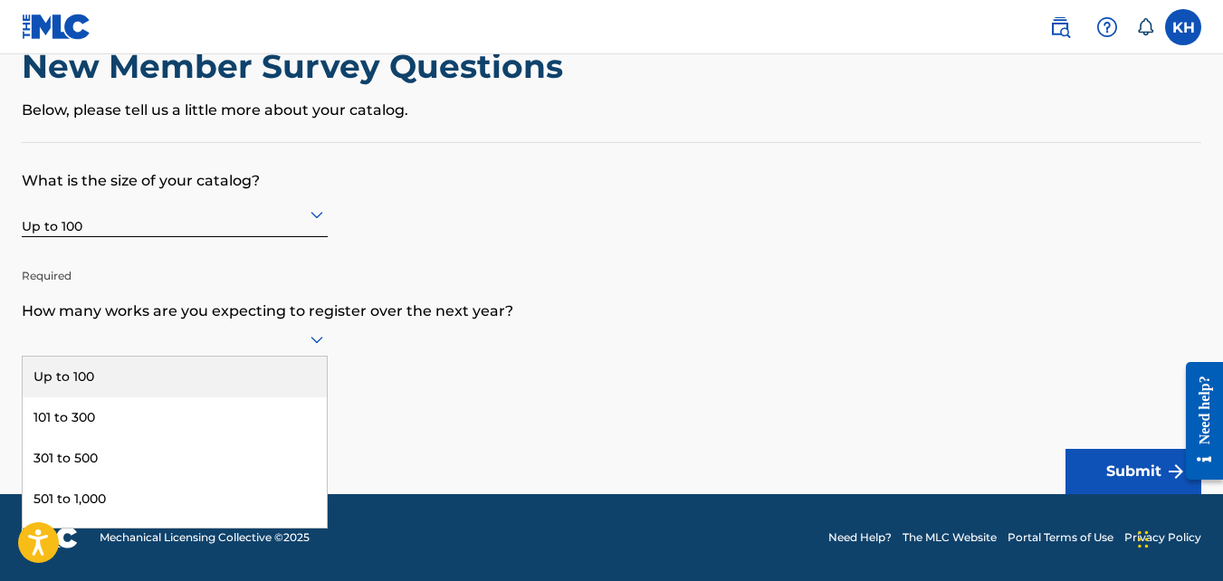
click at [300, 357] on div "9 results available. Use Up and Down to choose options, press Enter to select t…" at bounding box center [175, 339] width 306 height 34
click at [253, 383] on div "Up to 100" at bounding box center [175, 377] width 304 height 41
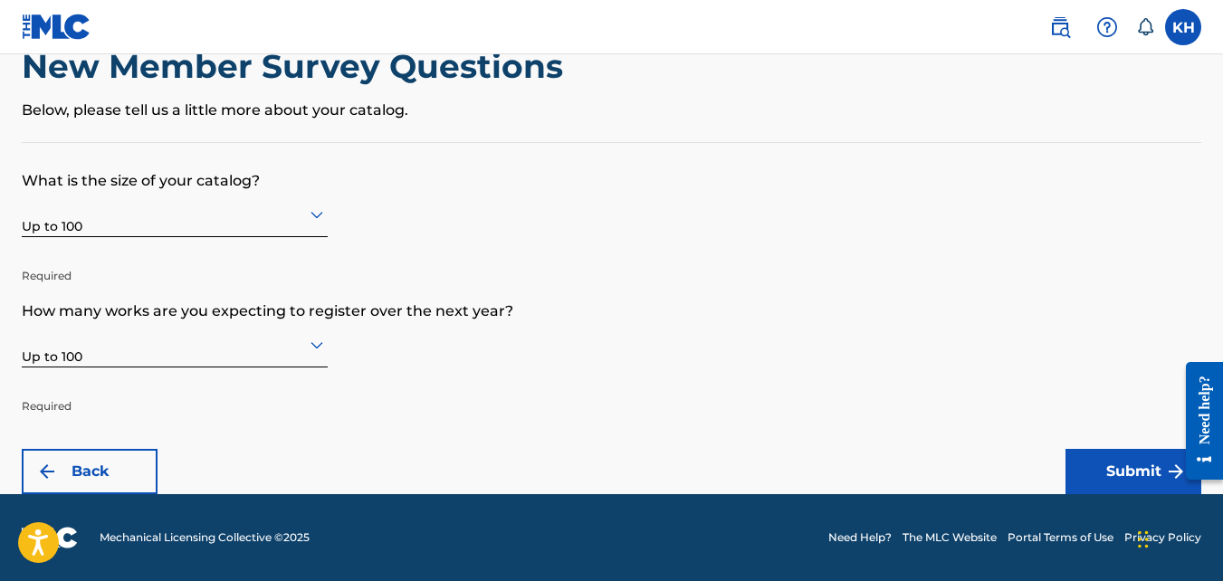
click at [1111, 472] on button "Submit" at bounding box center [1134, 471] width 136 height 45
